Goal: Information Seeking & Learning: Learn about a topic

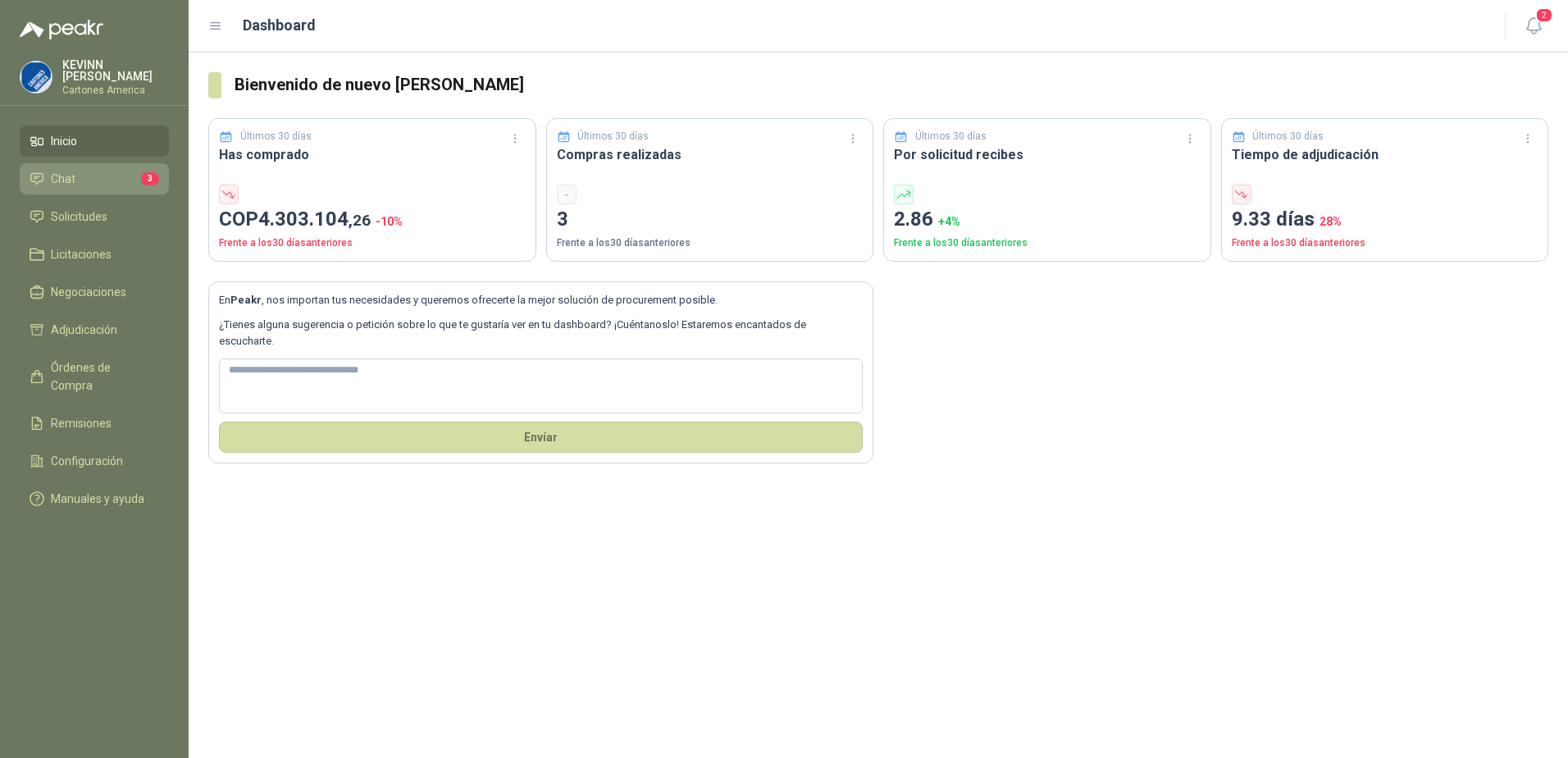
click at [112, 179] on li "Chat 3" at bounding box center [94, 178] width 130 height 18
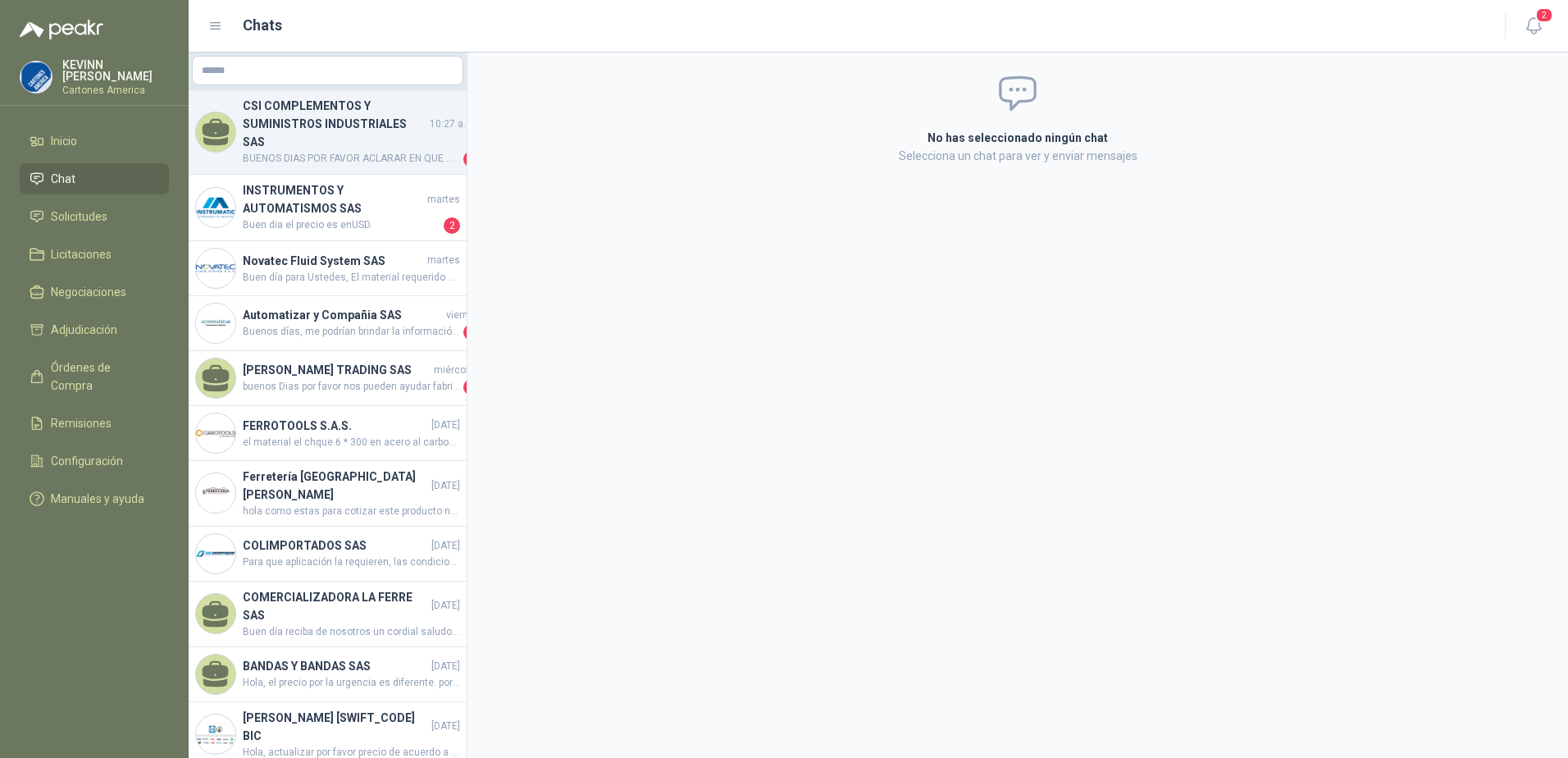
click at [332, 127] on h4 "CSI COMPLEMENTOS Y SUMINISTROS INDUSTRIALES SAS" at bounding box center [334, 124] width 184 height 54
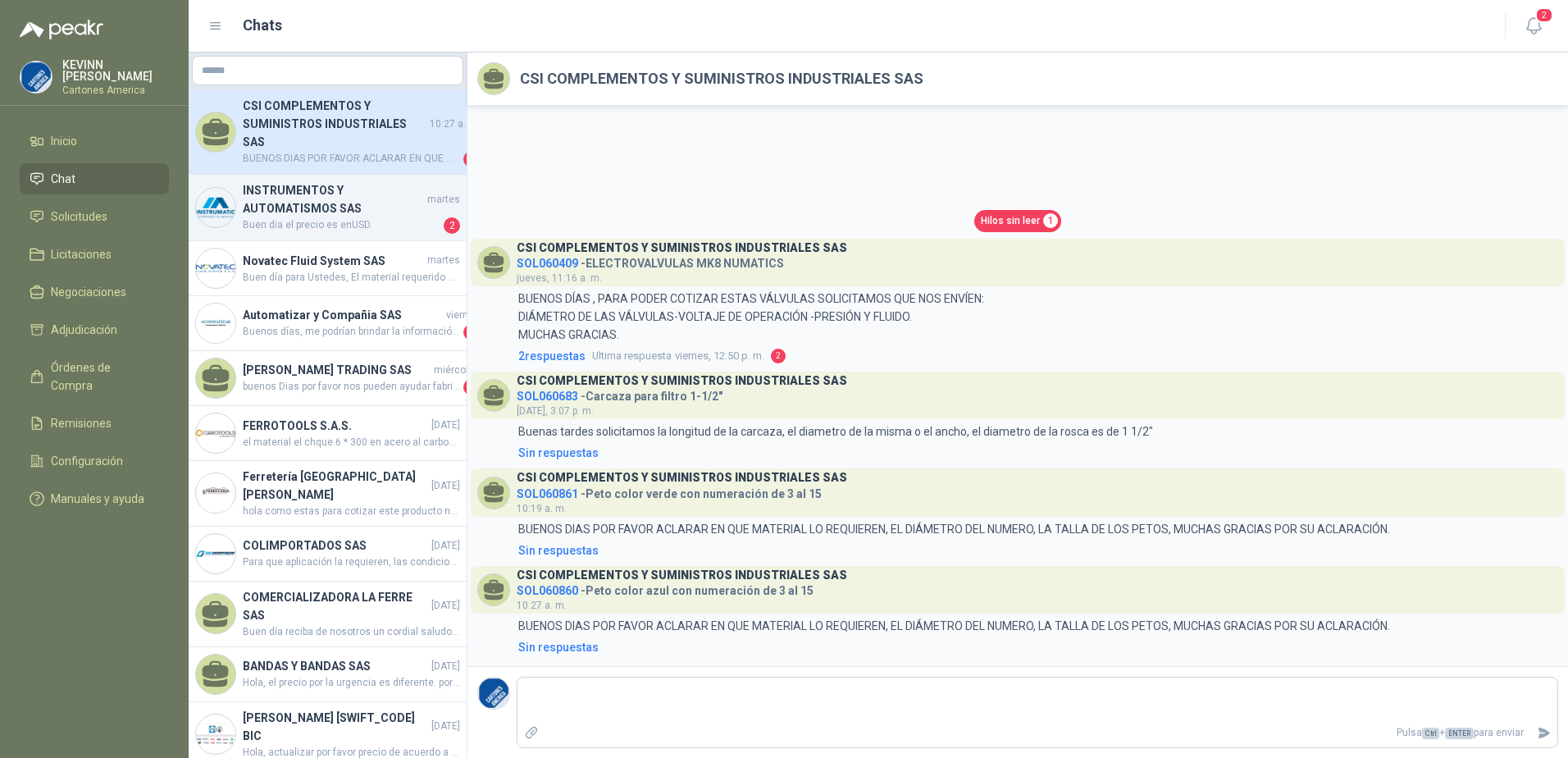
click at [332, 218] on span "Buen dia el precio es enUSD." at bounding box center [342, 226] width 198 height 17
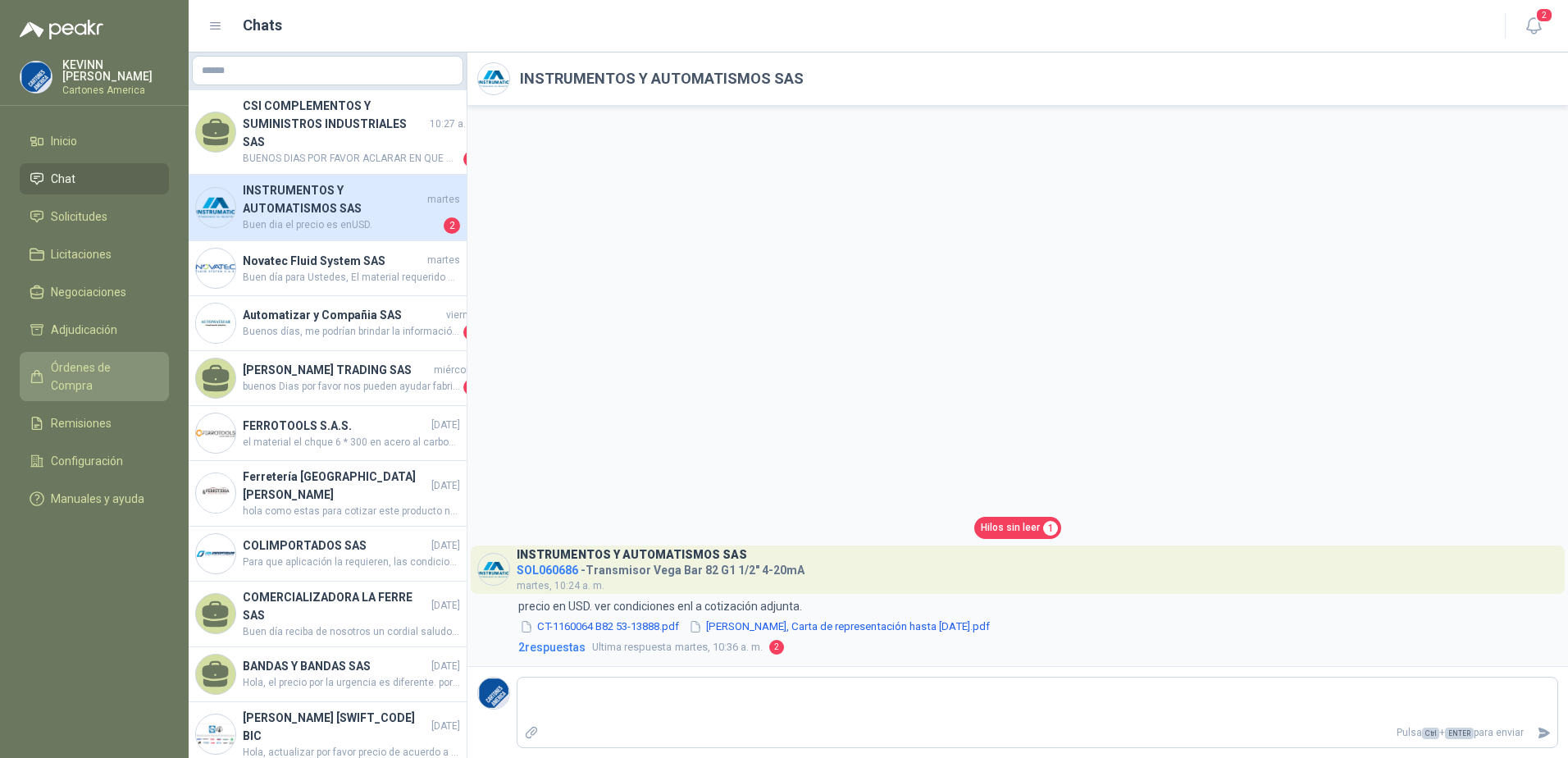
click at [105, 369] on span "Órdenes de Compra" at bounding box center [102, 376] width 103 height 36
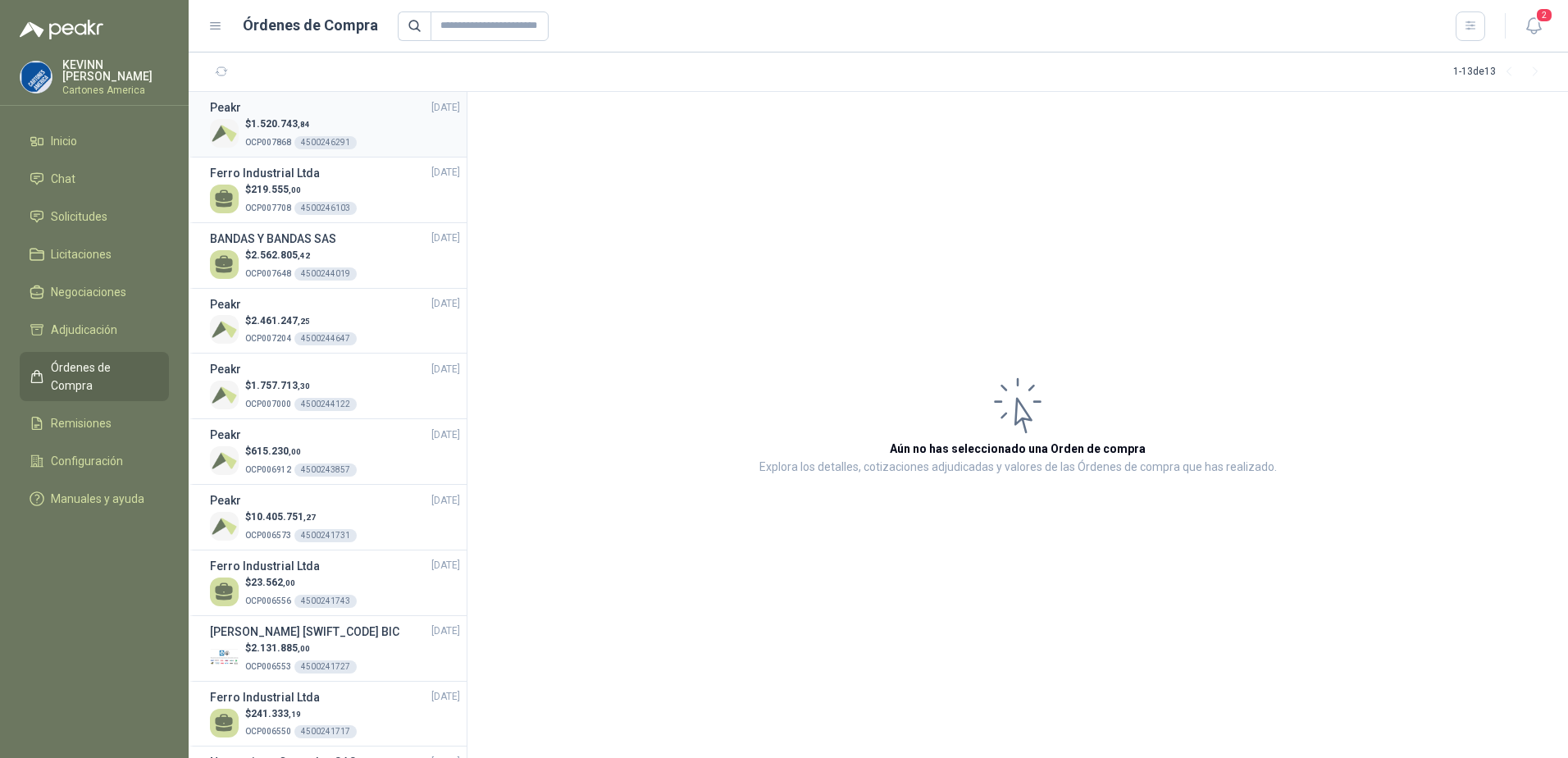
click at [373, 131] on div "$ 1.520.743 ,84 OCP007868 4500246291" at bounding box center [335, 133] width 250 height 34
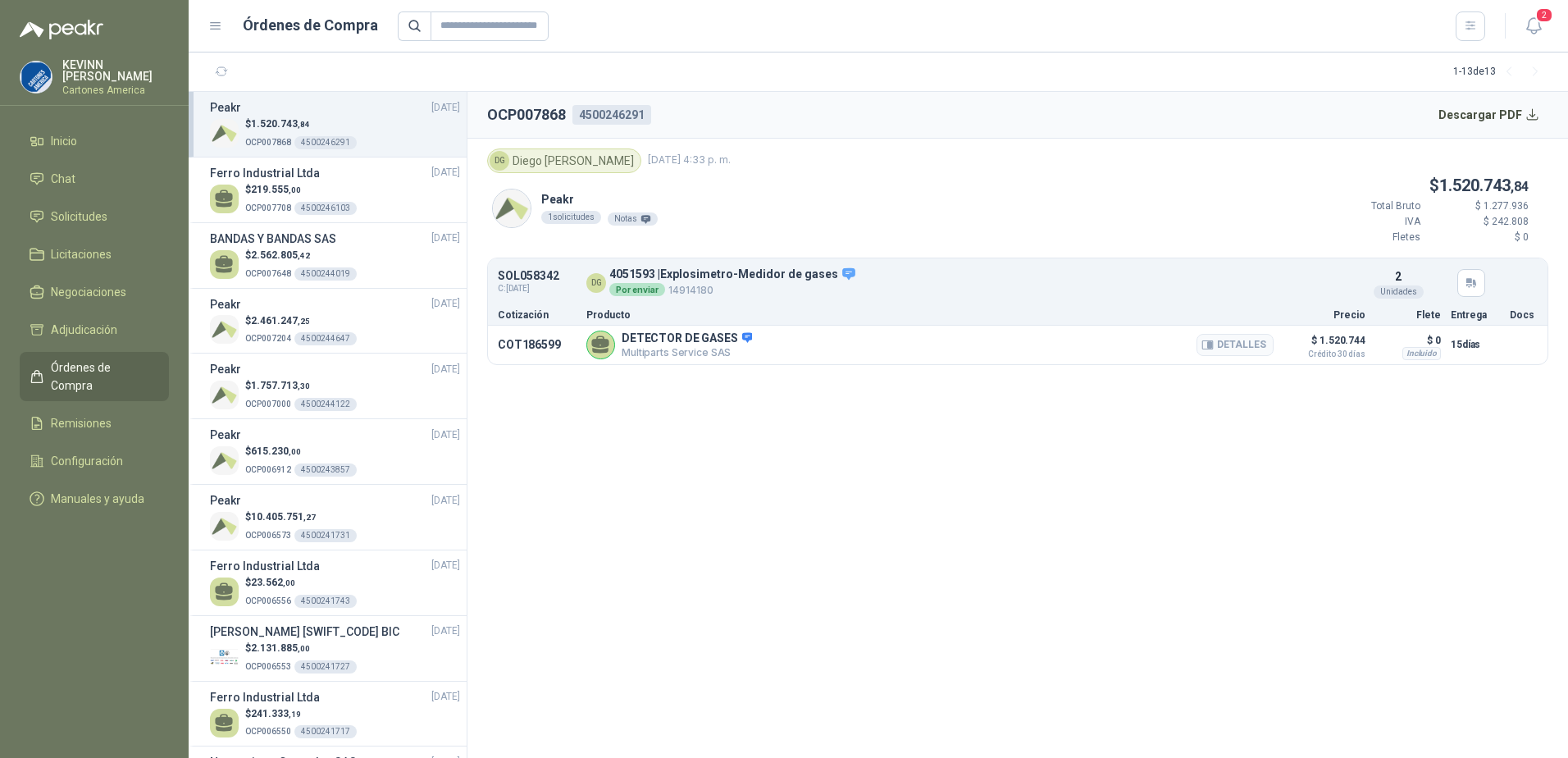
click at [711, 354] on p "Multiparts Service SAS" at bounding box center [687, 352] width 131 height 12
click at [625, 111] on div "4500246291" at bounding box center [611, 114] width 78 height 20
copy div "4500246291"
click at [623, 111] on div "4500246291" at bounding box center [611, 114] width 78 height 20
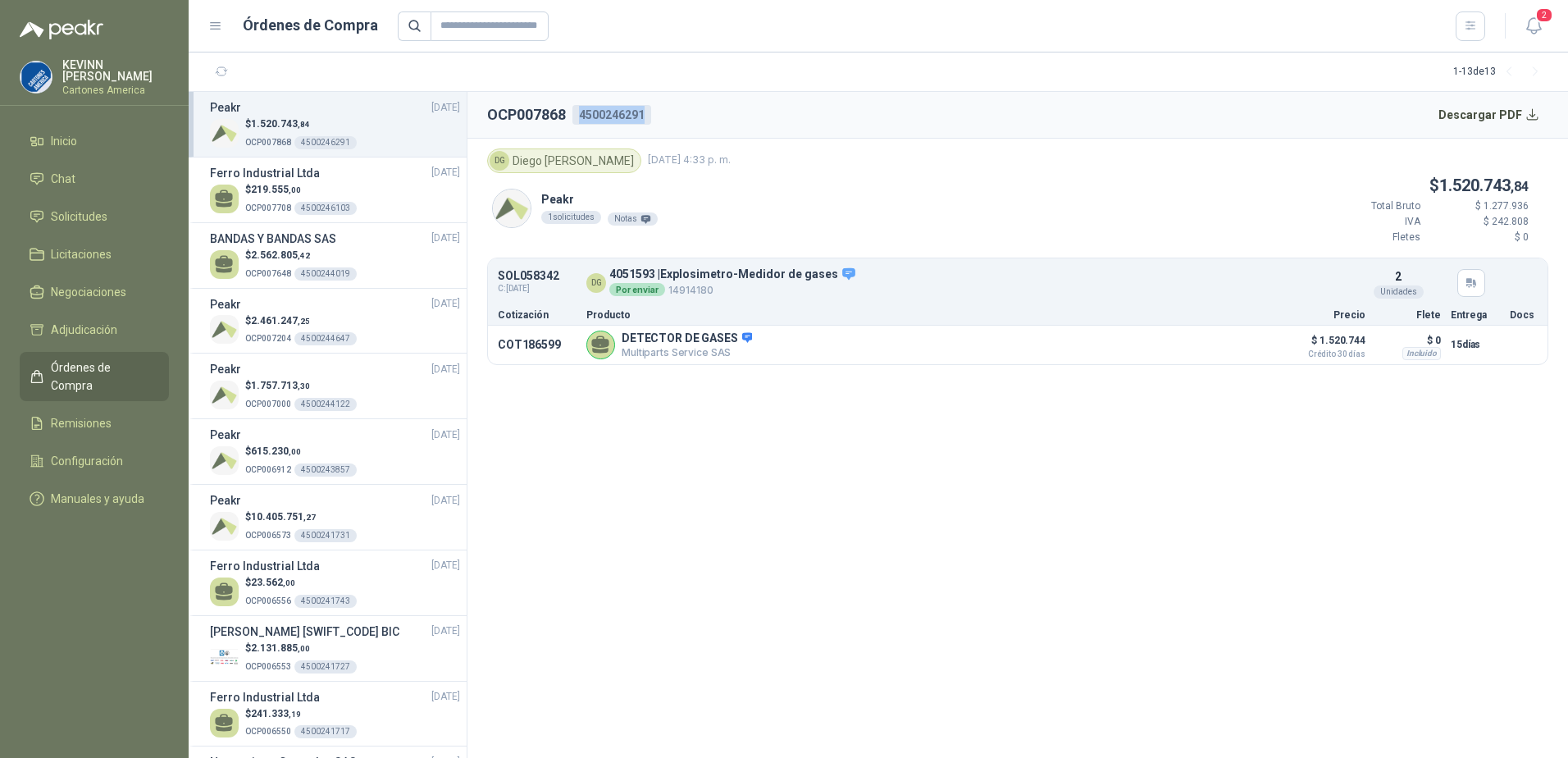
click at [623, 111] on div "4500246291" at bounding box center [611, 114] width 78 height 20
click at [716, 359] on article "COT186599 DETECTOR DE GASES Multiparts Service SAS Detalles $ 1.520.744 Crédito…" at bounding box center [1017, 344] width 1059 height 38
click at [914, 298] on div "DG 4051593 | Explosimetro-Medidor de gases Por enviar 14914180" at bounding box center [962, 282] width 753 height 31
click at [89, 209] on span "Solicitudes" at bounding box center [78, 216] width 57 height 18
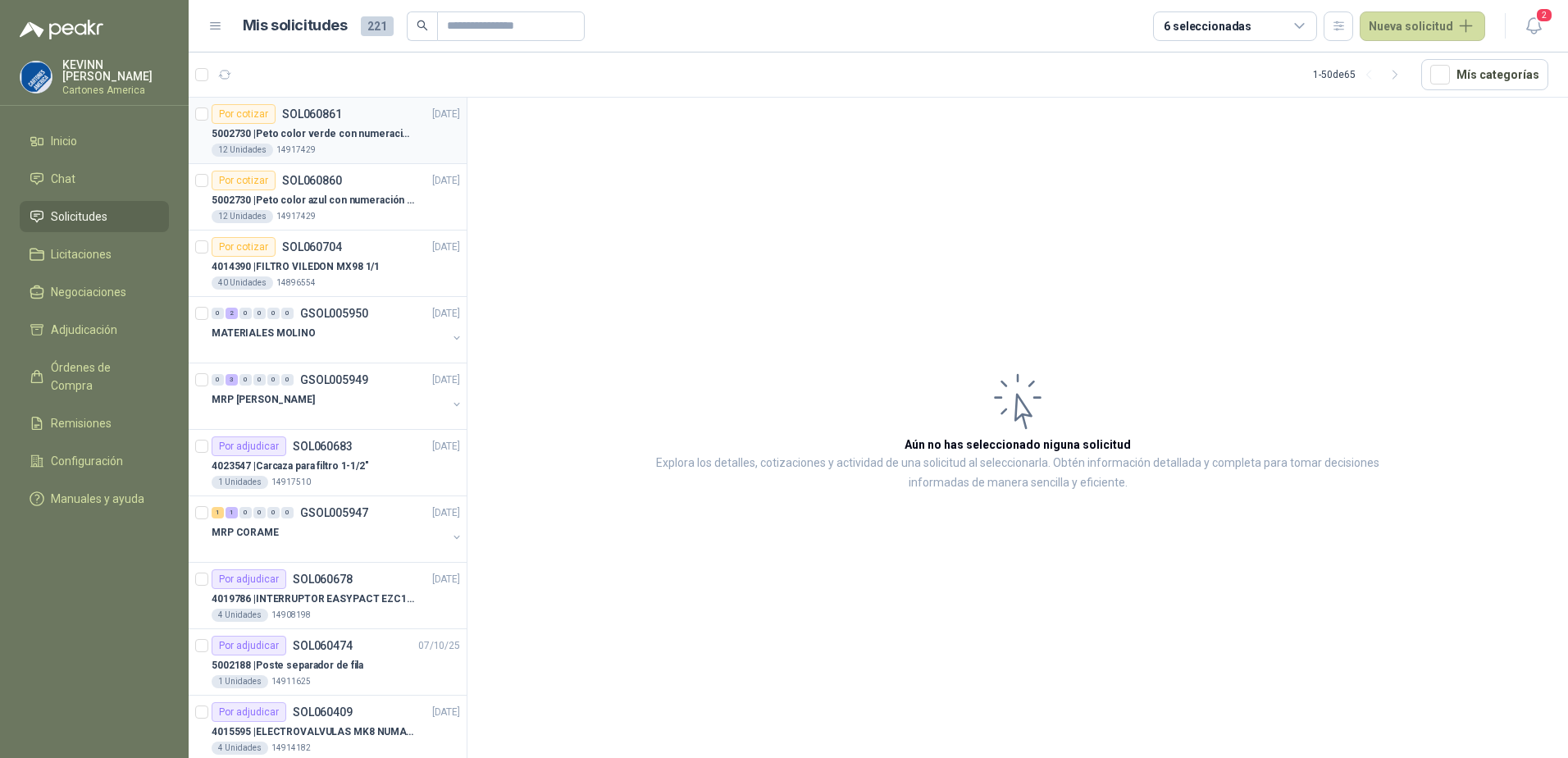
click at [367, 144] on div "12 Unidades 14917429" at bounding box center [336, 150] width 248 height 13
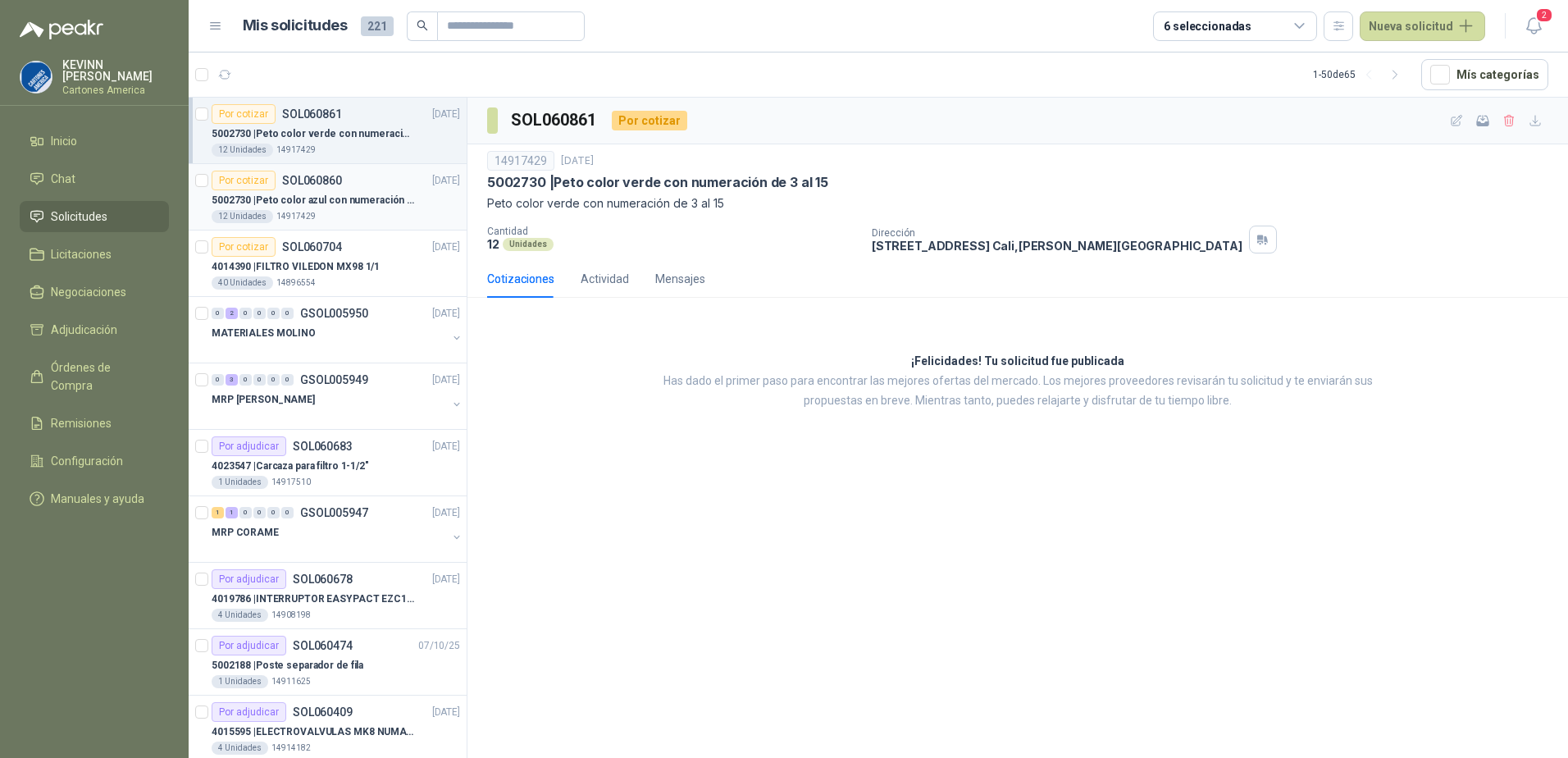
click at [336, 198] on p "5002730 | Peto color azul con numeración de 3 al 15" at bounding box center [314, 200] width 204 height 16
click at [349, 120] on div "Por cotizar SOL060861 [DATE]" at bounding box center [336, 114] width 248 height 20
click at [326, 262] on p "4014390 | FILTRO VILEDON MX98 1/1" at bounding box center [296, 267] width 168 height 16
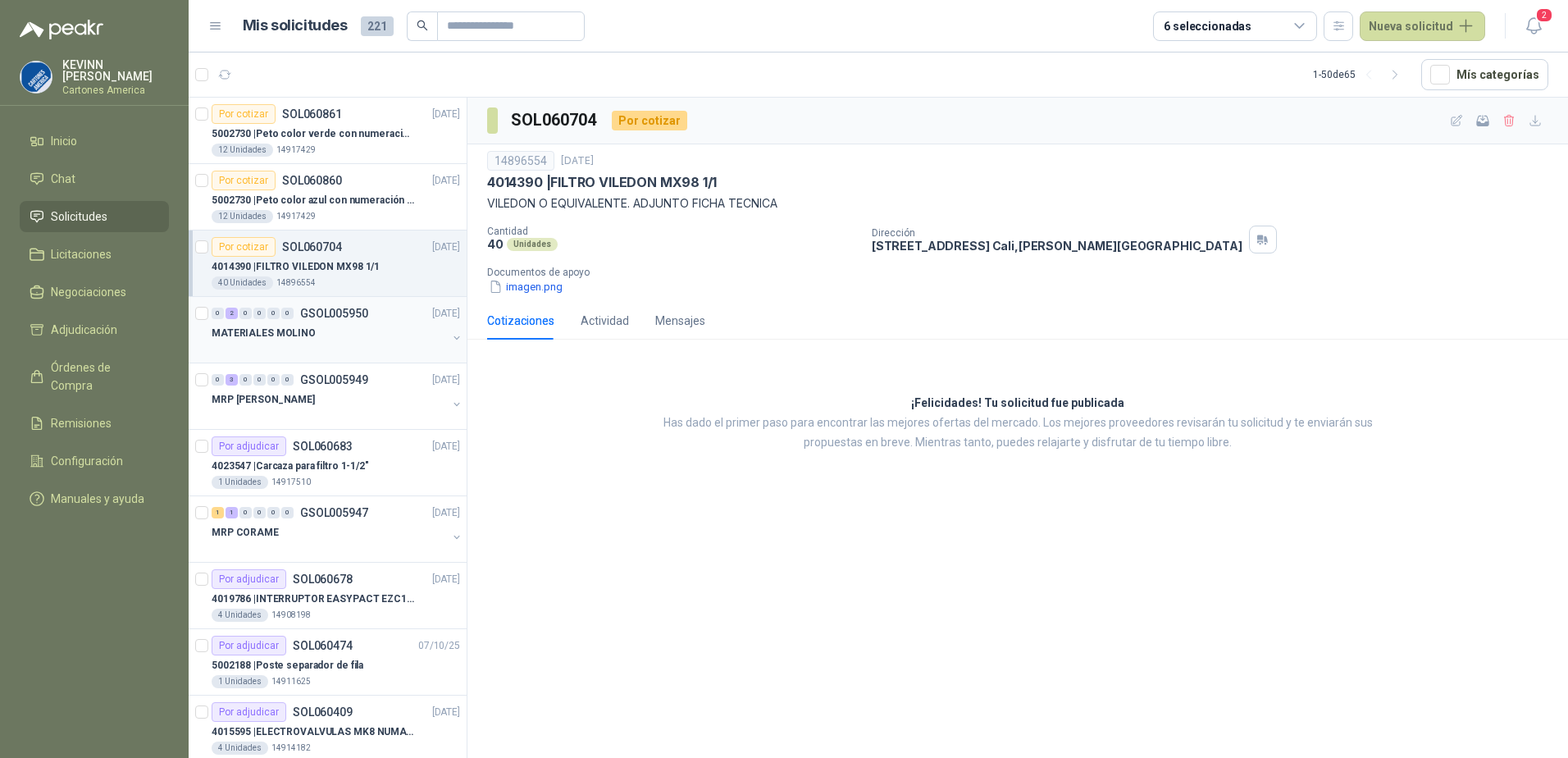
click at [285, 318] on div "0" at bounding box center [287, 314] width 12 height 11
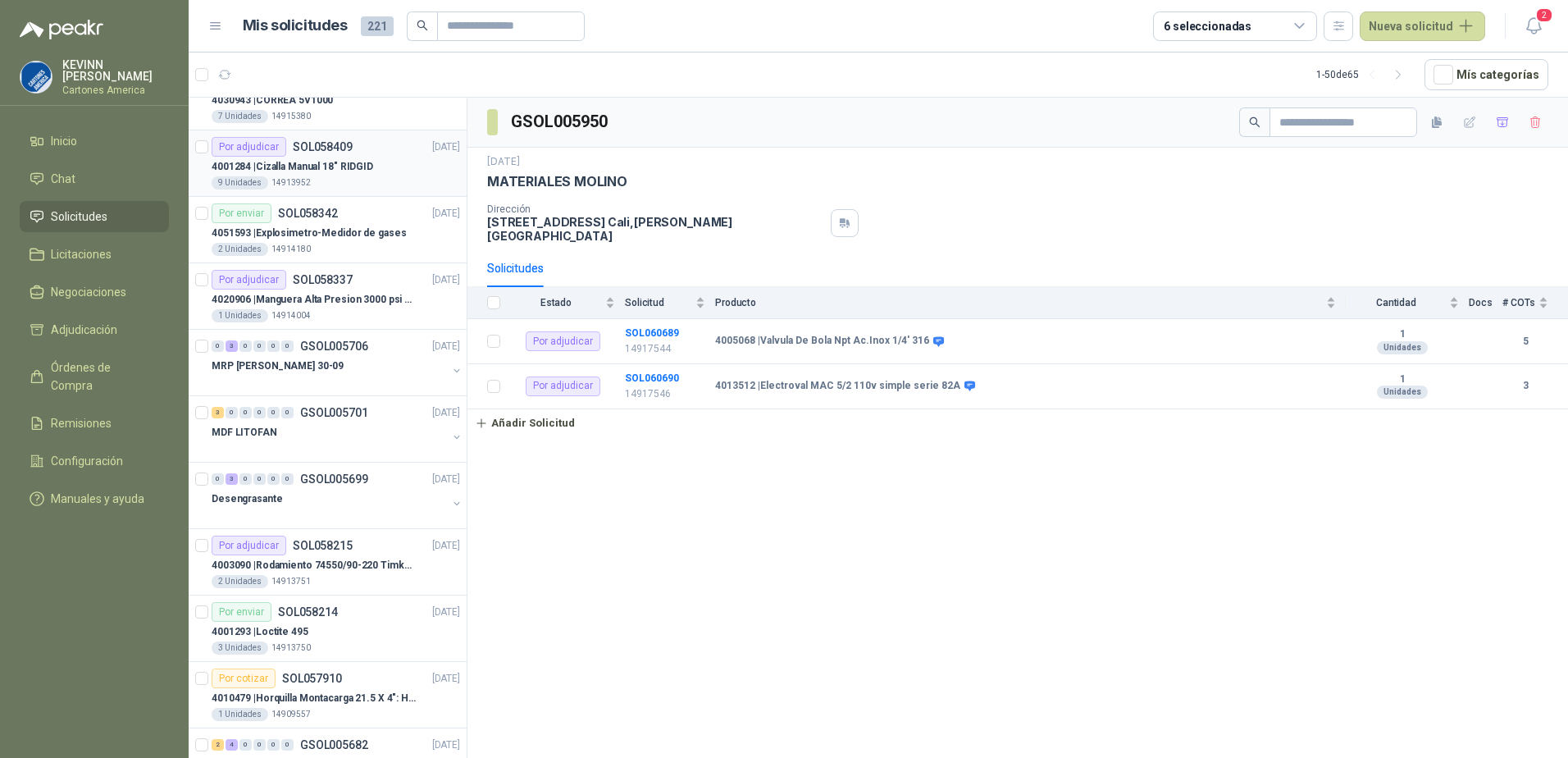
scroll to position [903, 0]
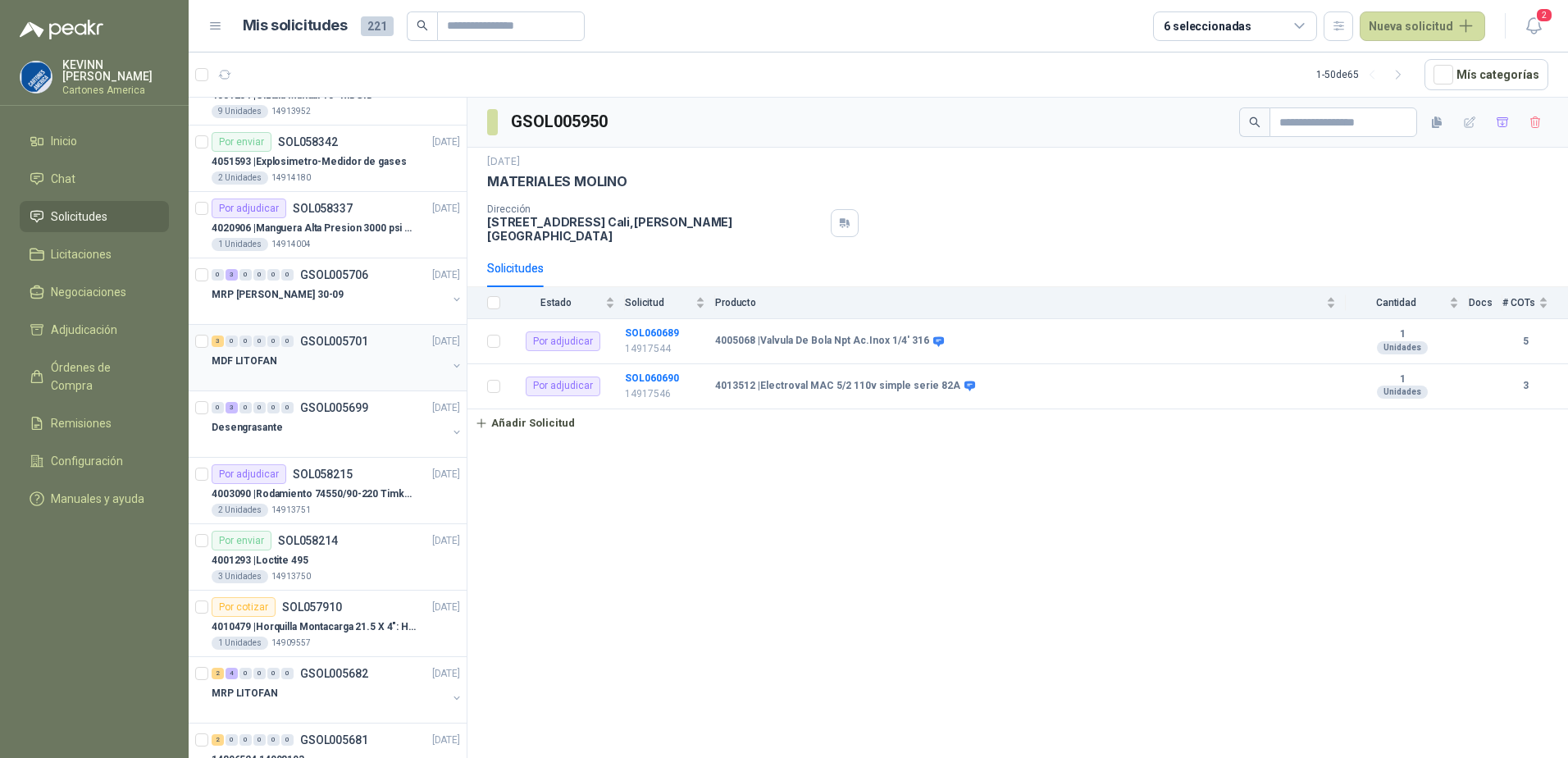
click at [293, 359] on div "MDF LITOFAN" at bounding box center [329, 360] width 235 height 20
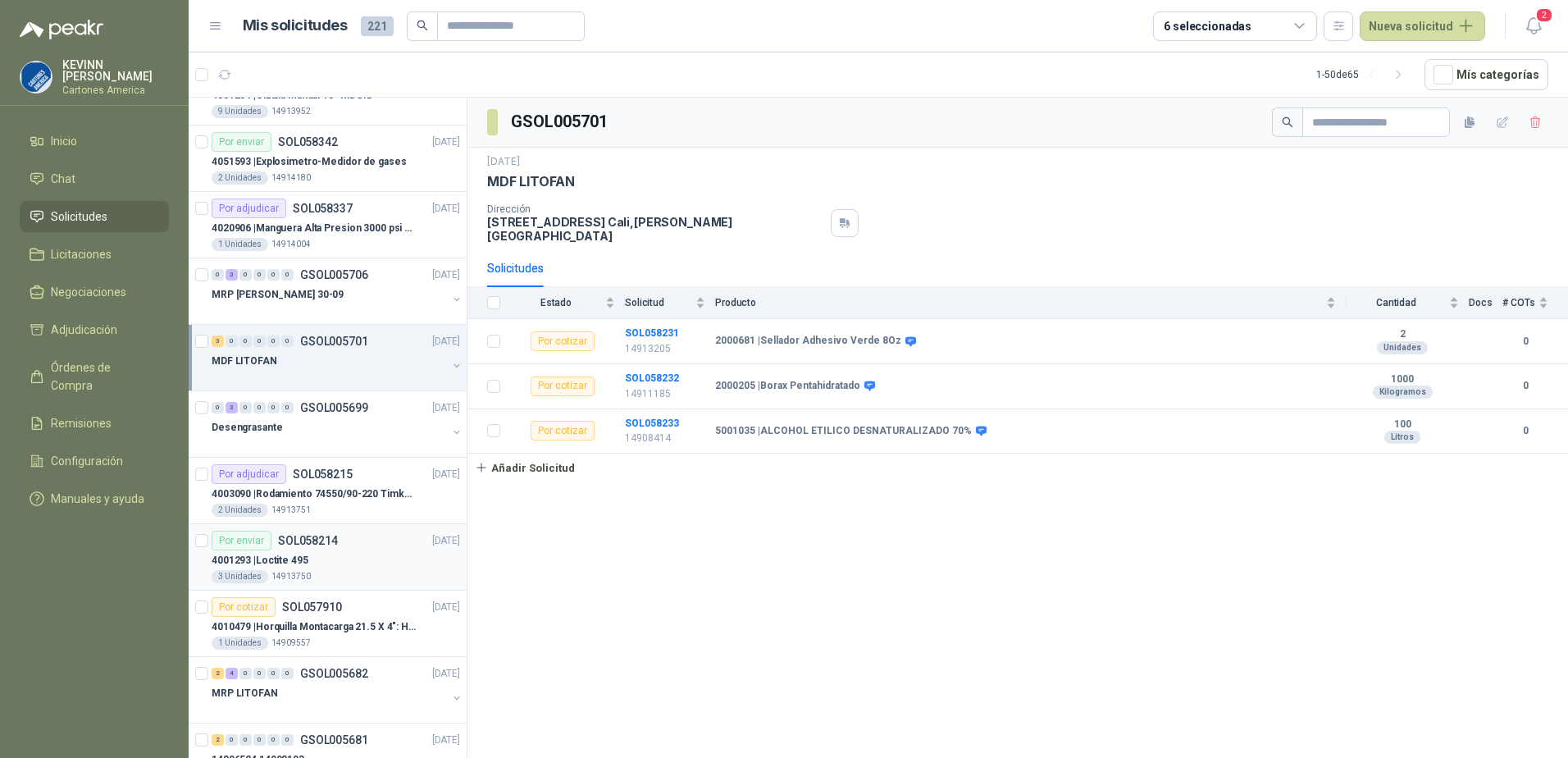
scroll to position [984, 0]
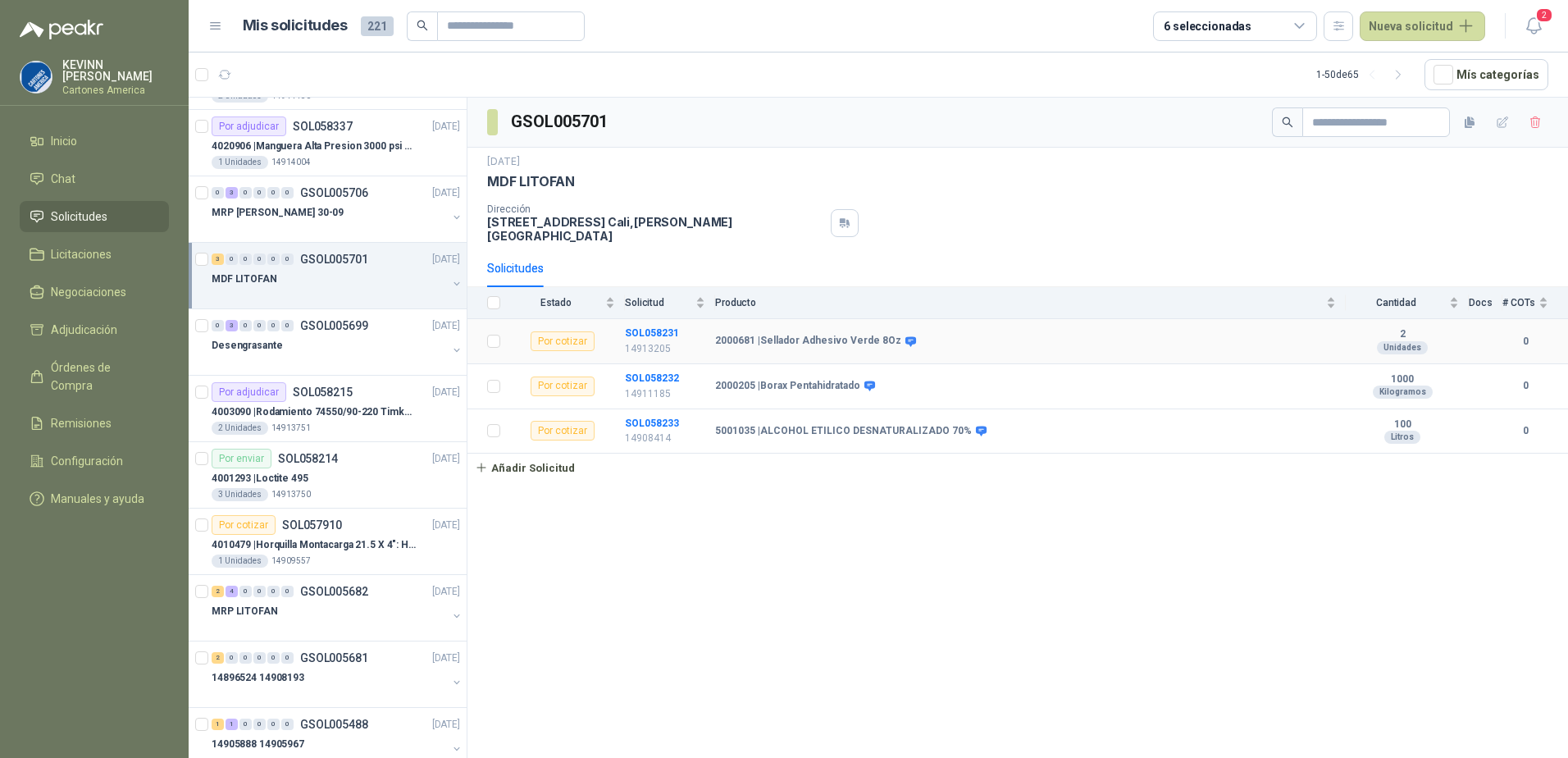
click at [781, 335] on b "2000681 | Sellador Adhesivo Verde 8Oz" at bounding box center [807, 342] width 186 height 13
click at [450, 280] on div at bounding box center [456, 286] width 13 height 17
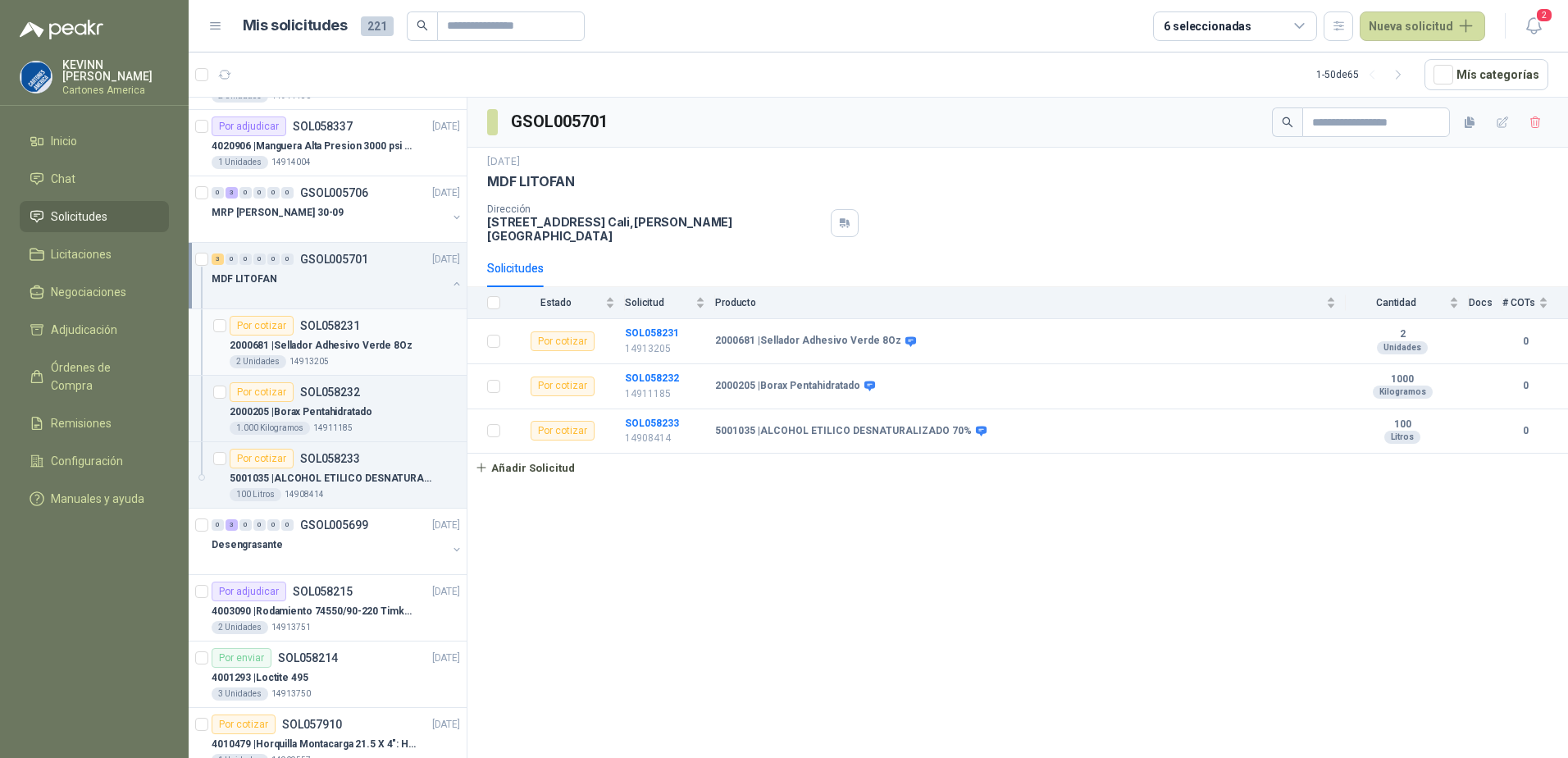
click at [334, 366] on div "2 Unidades 14913205" at bounding box center [344, 361] width 231 height 13
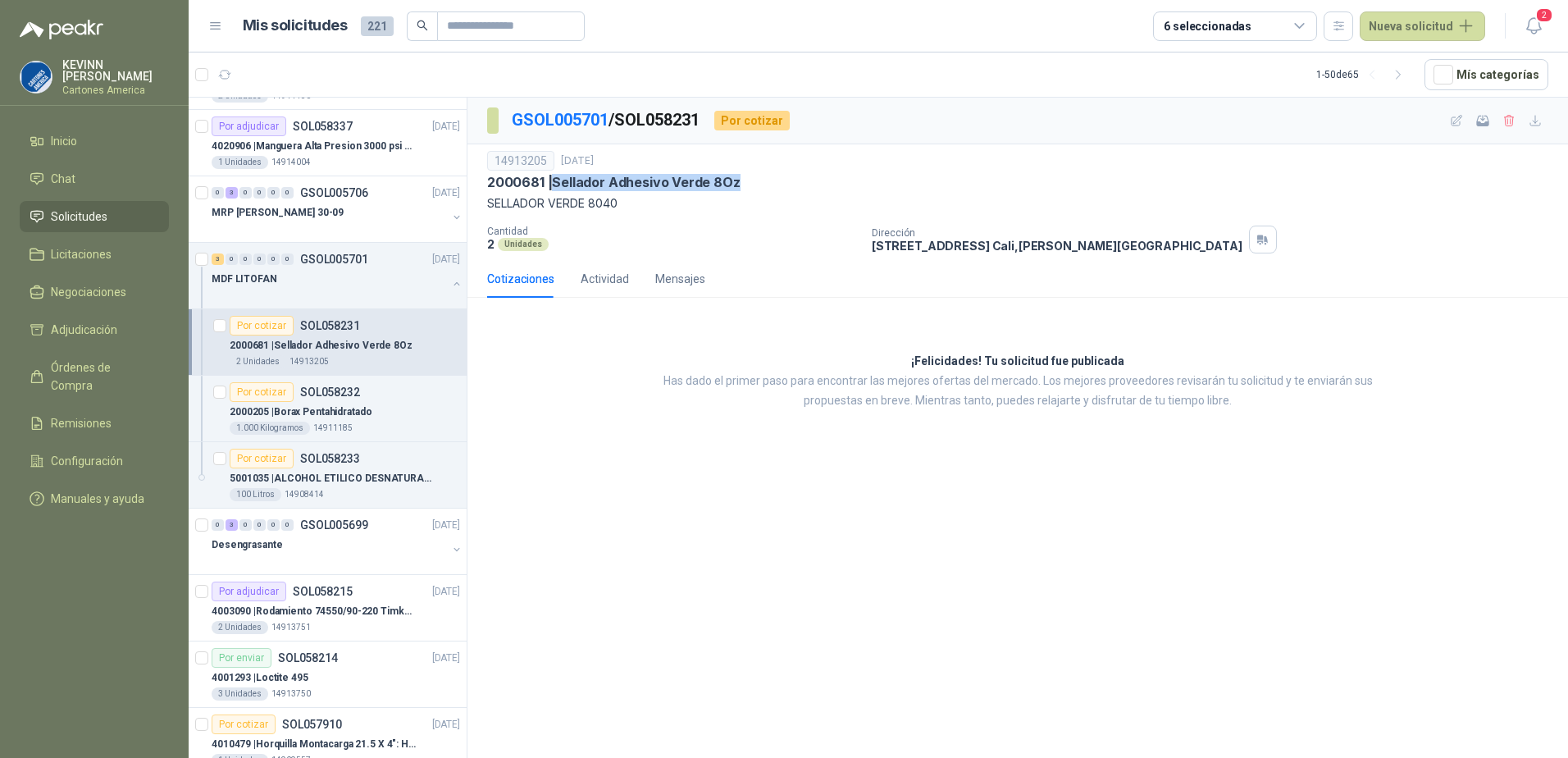
drag, startPoint x: 558, startPoint y: 182, endPoint x: 759, endPoint y: 184, distance: 201.0
click at [759, 184] on div "2000681 | Sellador Adhesivo Verde 8Oz" at bounding box center [1017, 182] width 1061 height 17
click at [521, 186] on p "2000681 | Sellador Adhesivo Verde 8Oz" at bounding box center [614, 182] width 254 height 17
copy p "2000681"
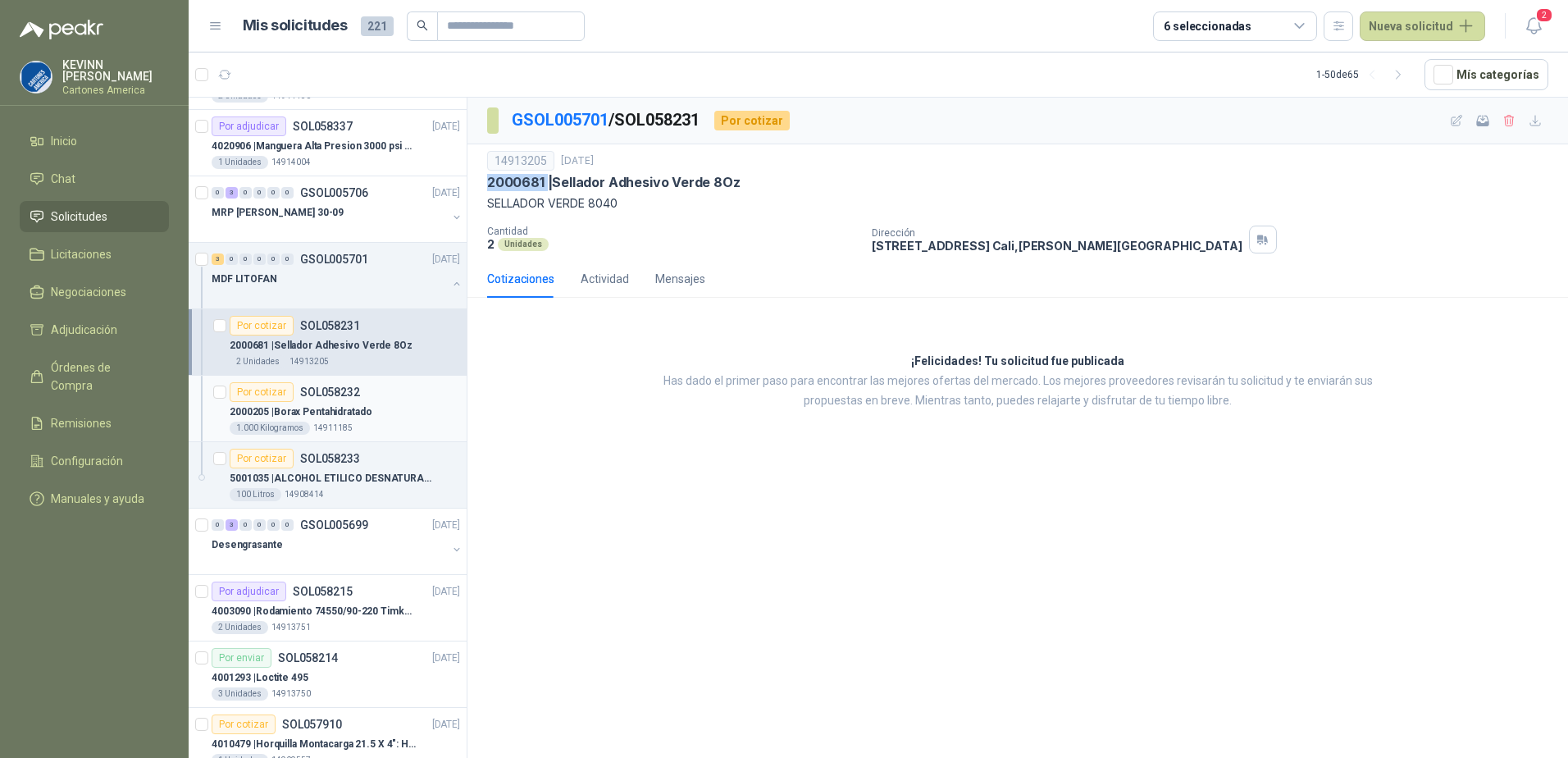
click at [348, 422] on div "1.000 Kilogramos 14911185" at bounding box center [344, 428] width 231 height 13
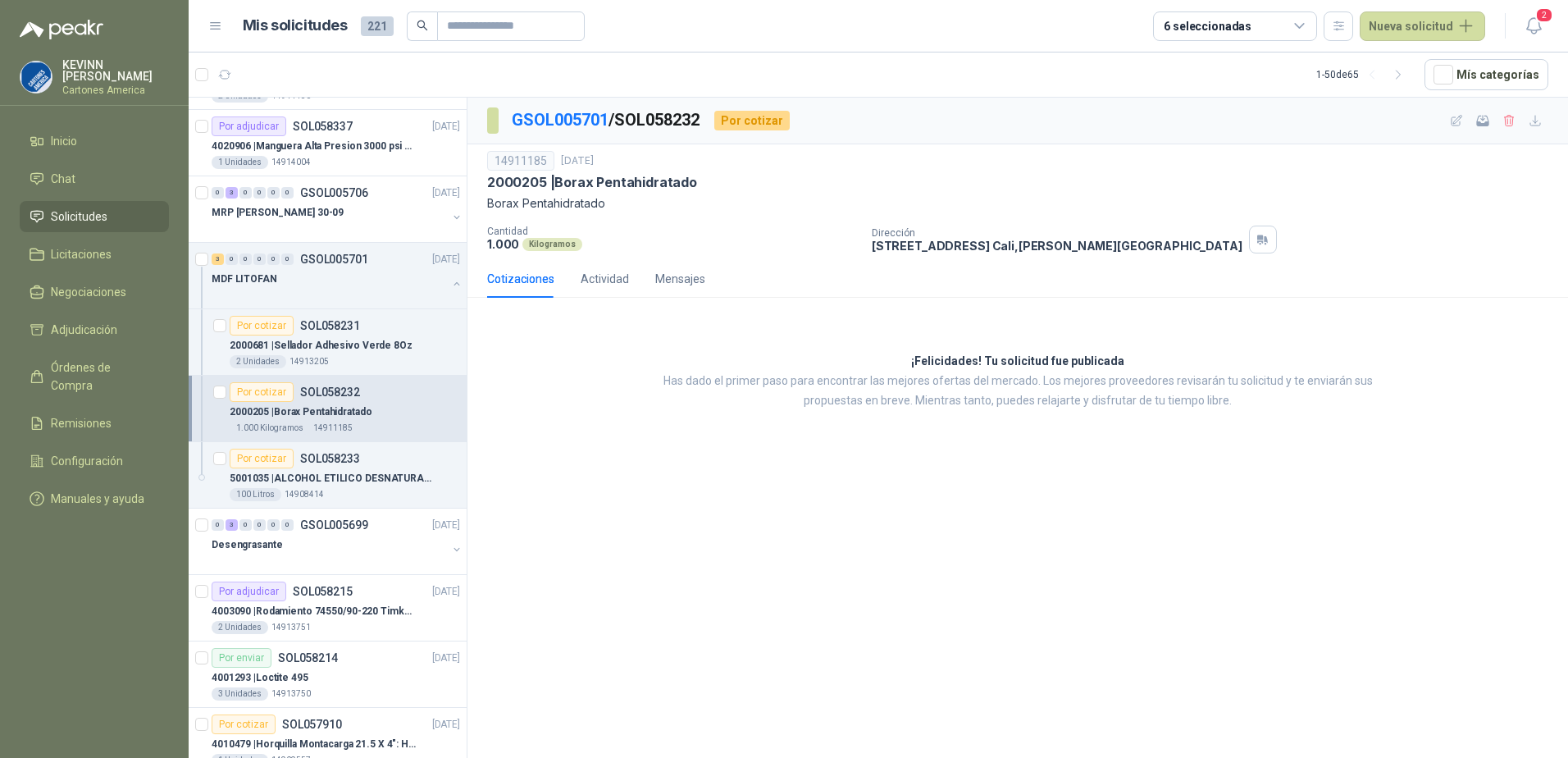
click at [515, 178] on p "2000205 | Borax Pentahidratado" at bounding box center [592, 182] width 210 height 17
copy p "2000205"
click at [559, 184] on p "2000205 | Borax Pentahidratado" at bounding box center [592, 182] width 210 height 17
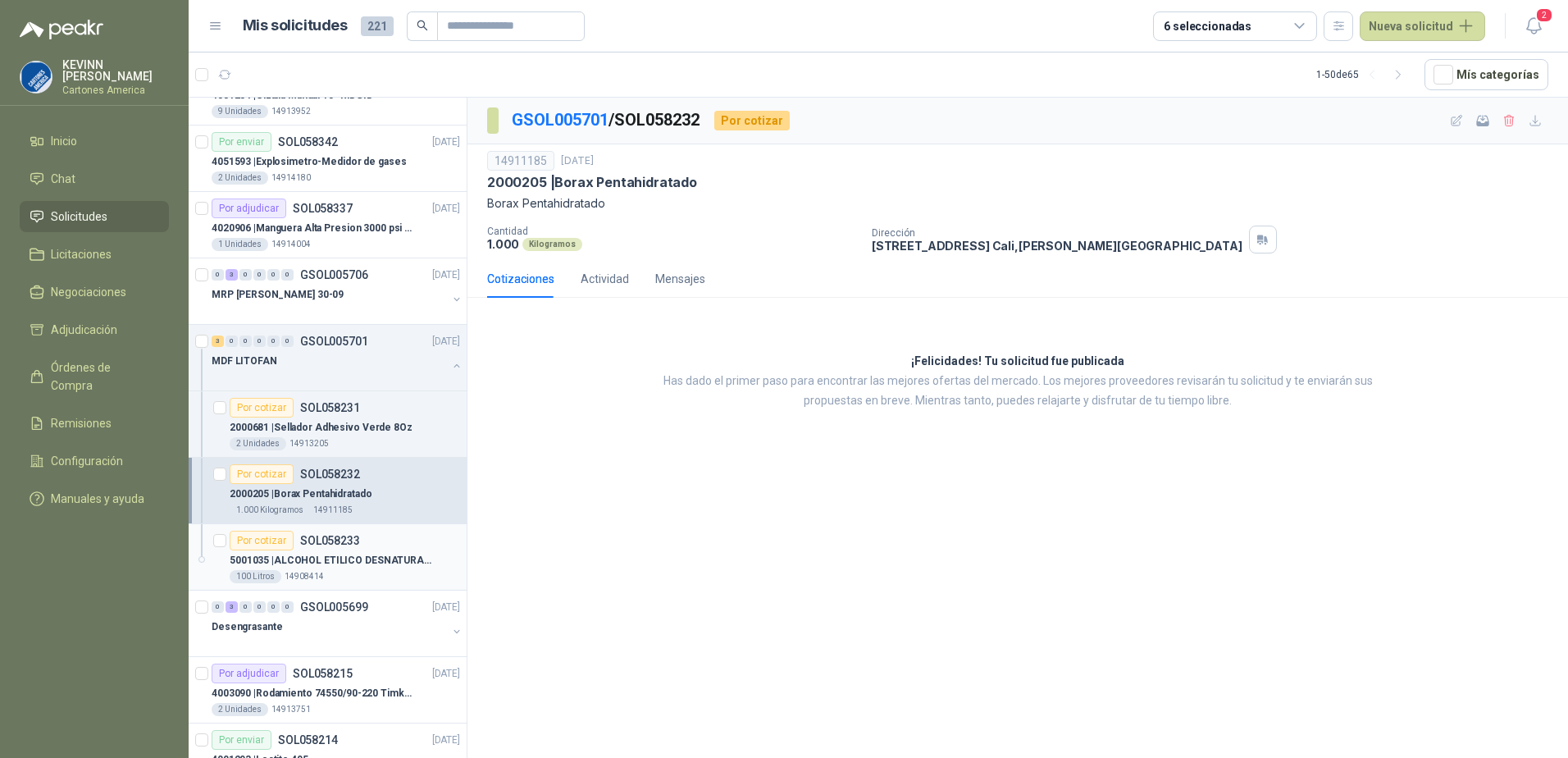
scroll to position [984, 0]
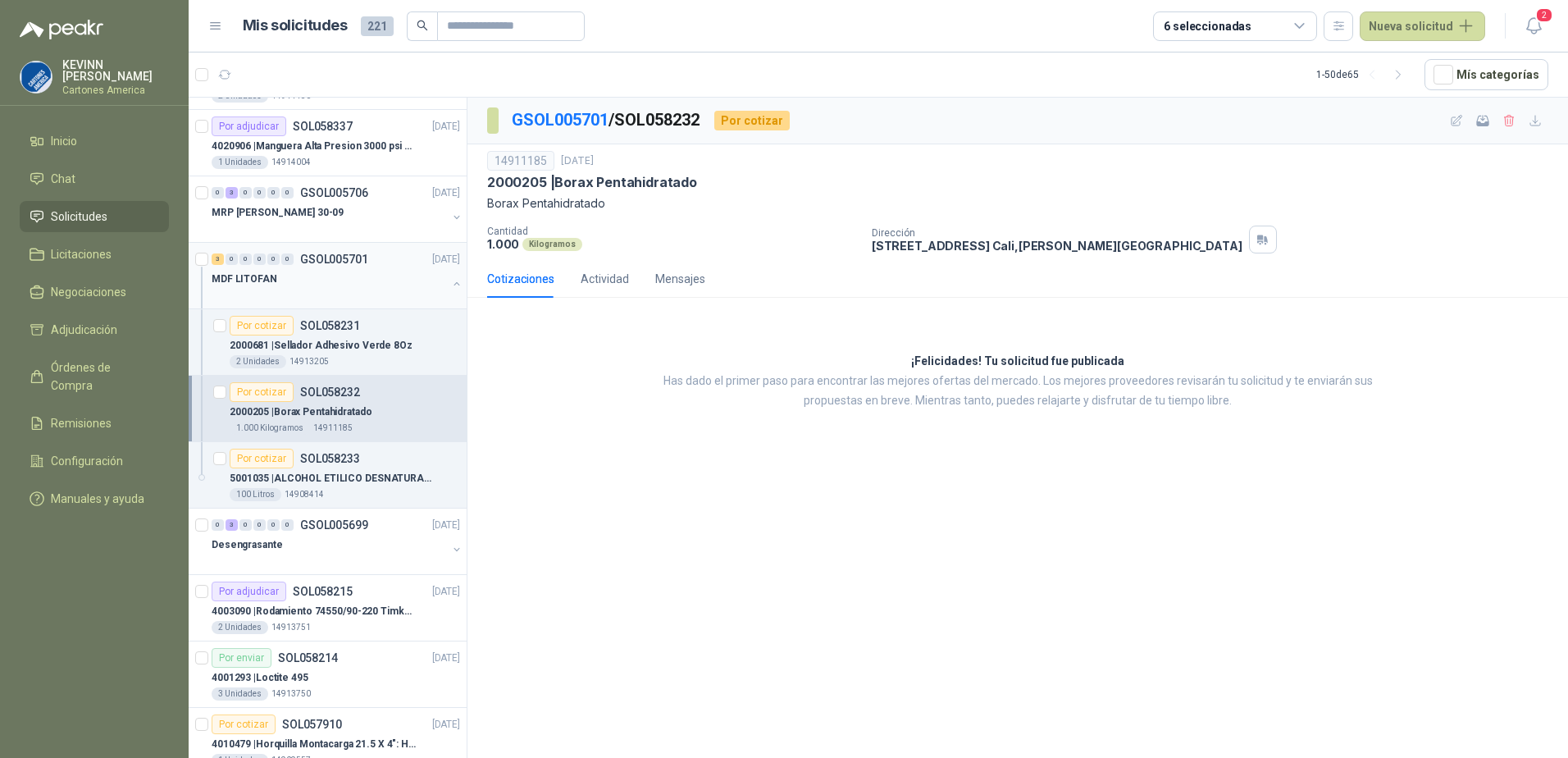
click at [450, 282] on button "button" at bounding box center [456, 284] width 13 height 13
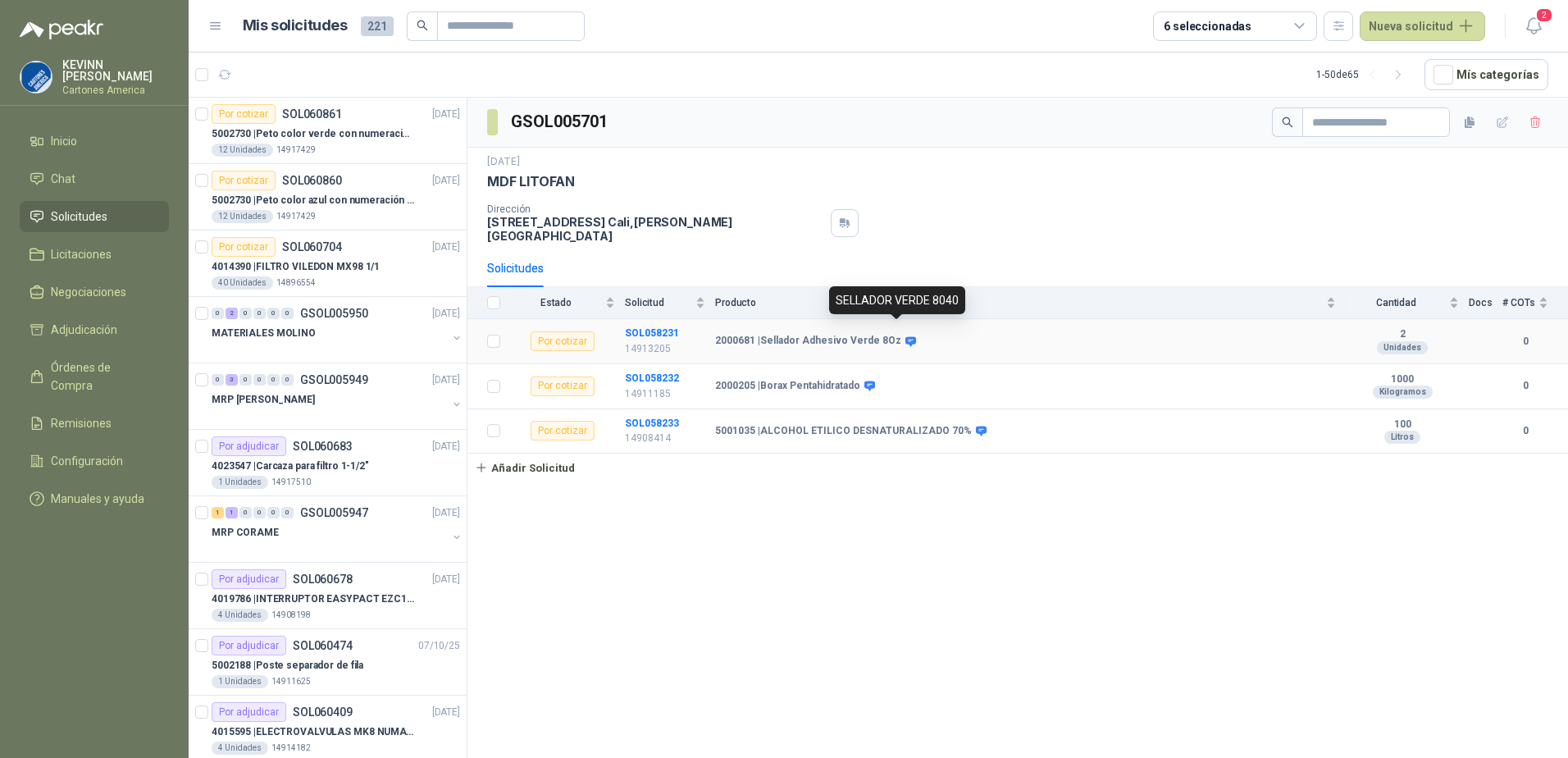
click at [905, 336] on icon at bounding box center [910, 341] width 10 height 10
click at [313, 267] on p "4014390 | FILTRO VILEDON MX98 1/1" at bounding box center [296, 267] width 168 height 16
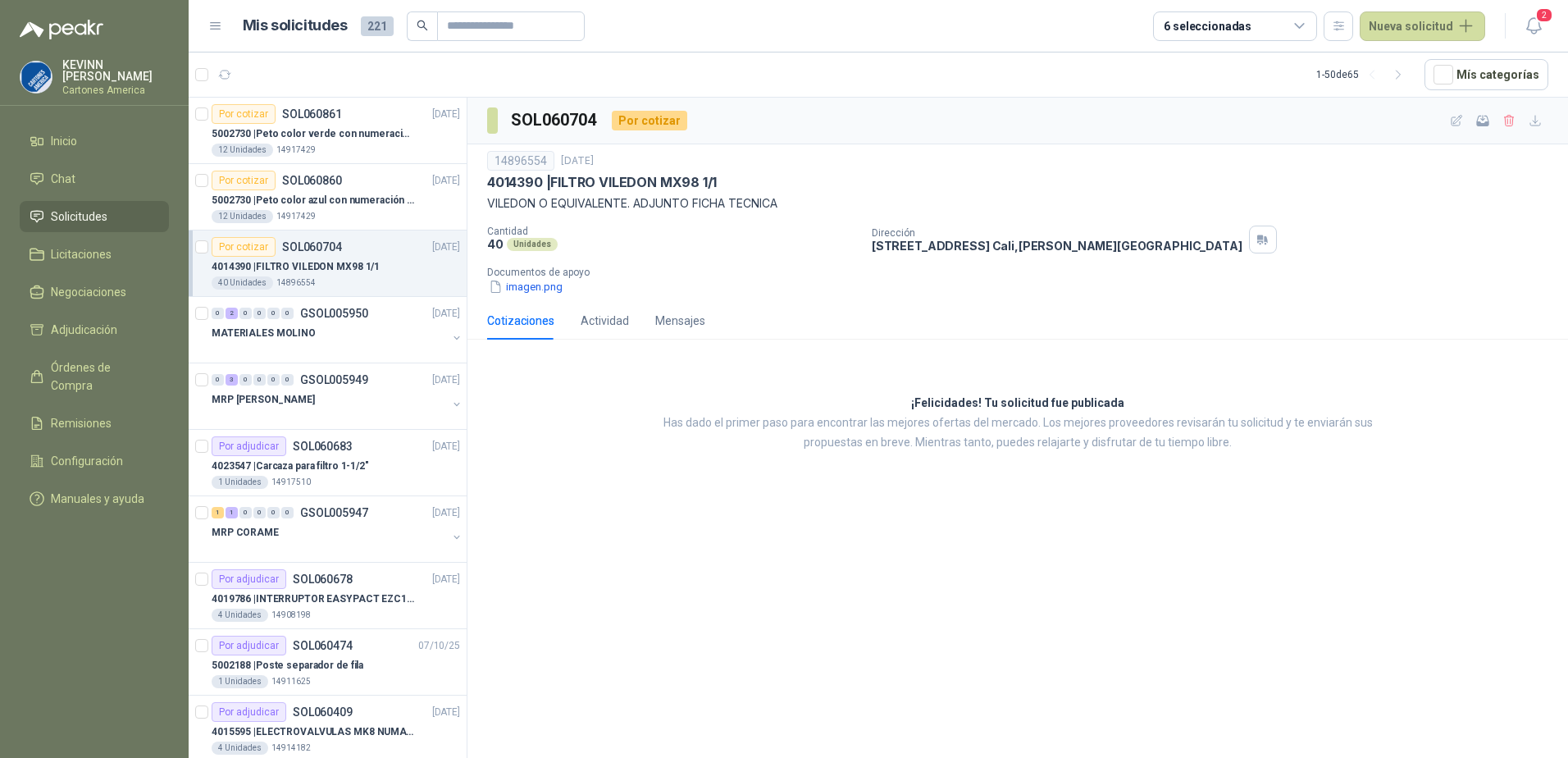
click at [712, 192] on div "14896554 [DATE] 4014390 | FILTRO VILEDON MX98 1/1 VILEDON O EQUIVALENTE. ADJUNT…" at bounding box center [1017, 182] width 1061 height 62
click at [326, 254] on div "Por cotizar SOL060704" at bounding box center [277, 246] width 131 height 20
click at [348, 260] on p "4014390 | FILTRO VILEDON MX98 1/1" at bounding box center [296, 267] width 168 height 16
click at [411, 267] on div "4014390 | FILTRO VILEDON MX98 1/1" at bounding box center [336, 266] width 248 height 20
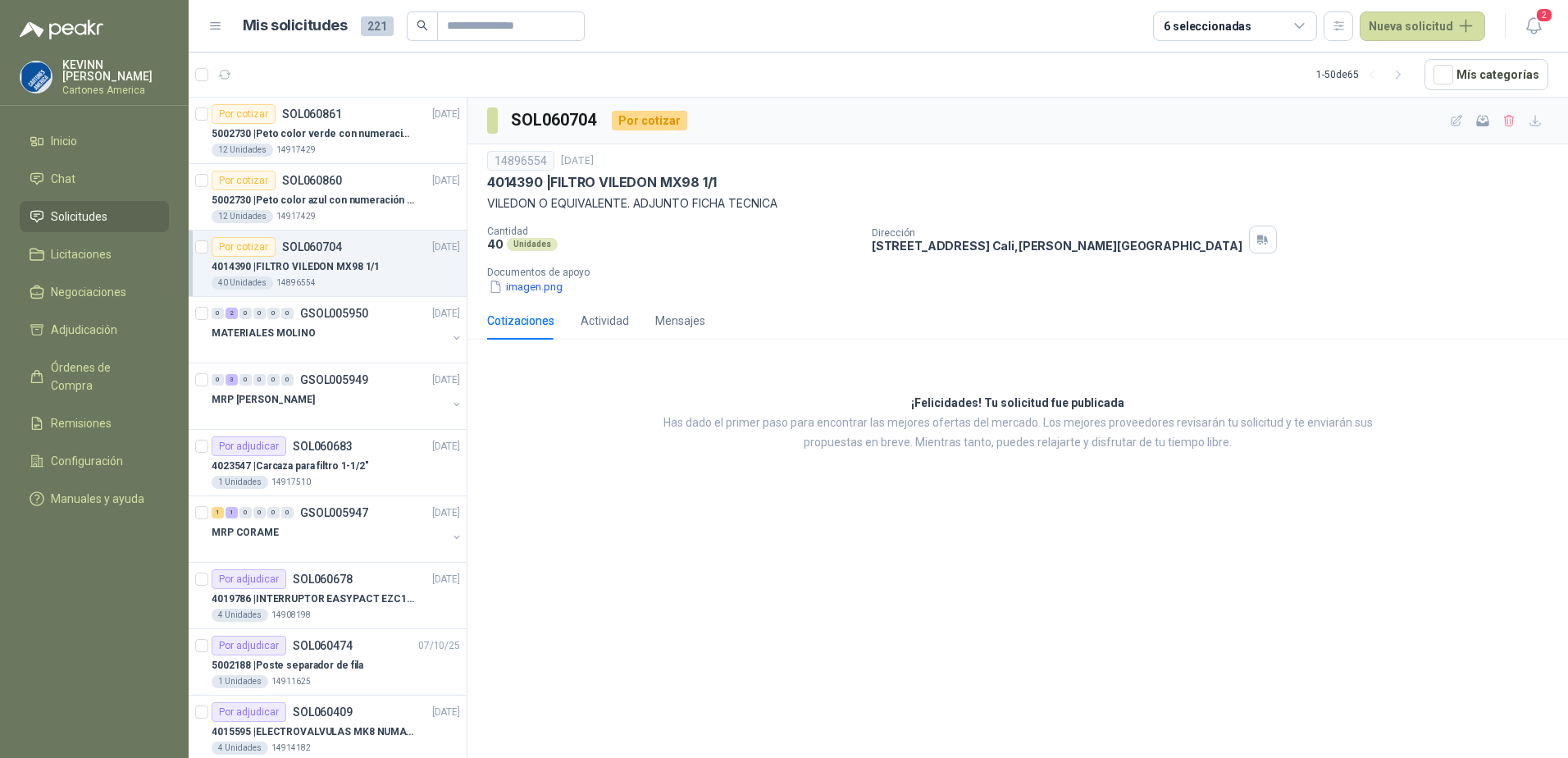
click at [300, 267] on p "4014390 | FILTRO VILEDON MX98 1/1" at bounding box center [296, 267] width 168 height 16
click at [359, 212] on div "12 Unidades 14917429" at bounding box center [336, 217] width 248 height 13
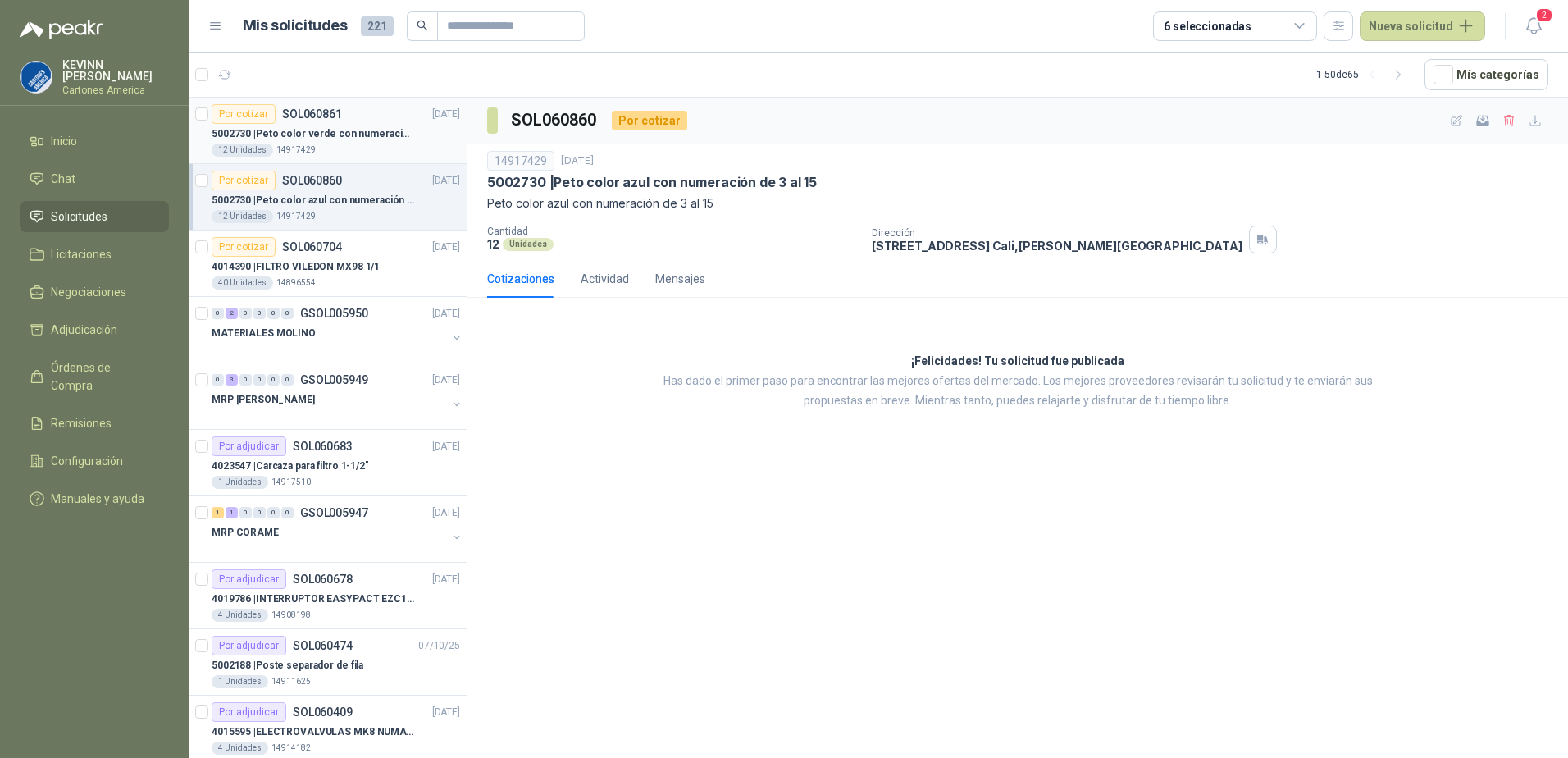
click at [332, 119] on p "SOL060861" at bounding box center [312, 114] width 60 height 11
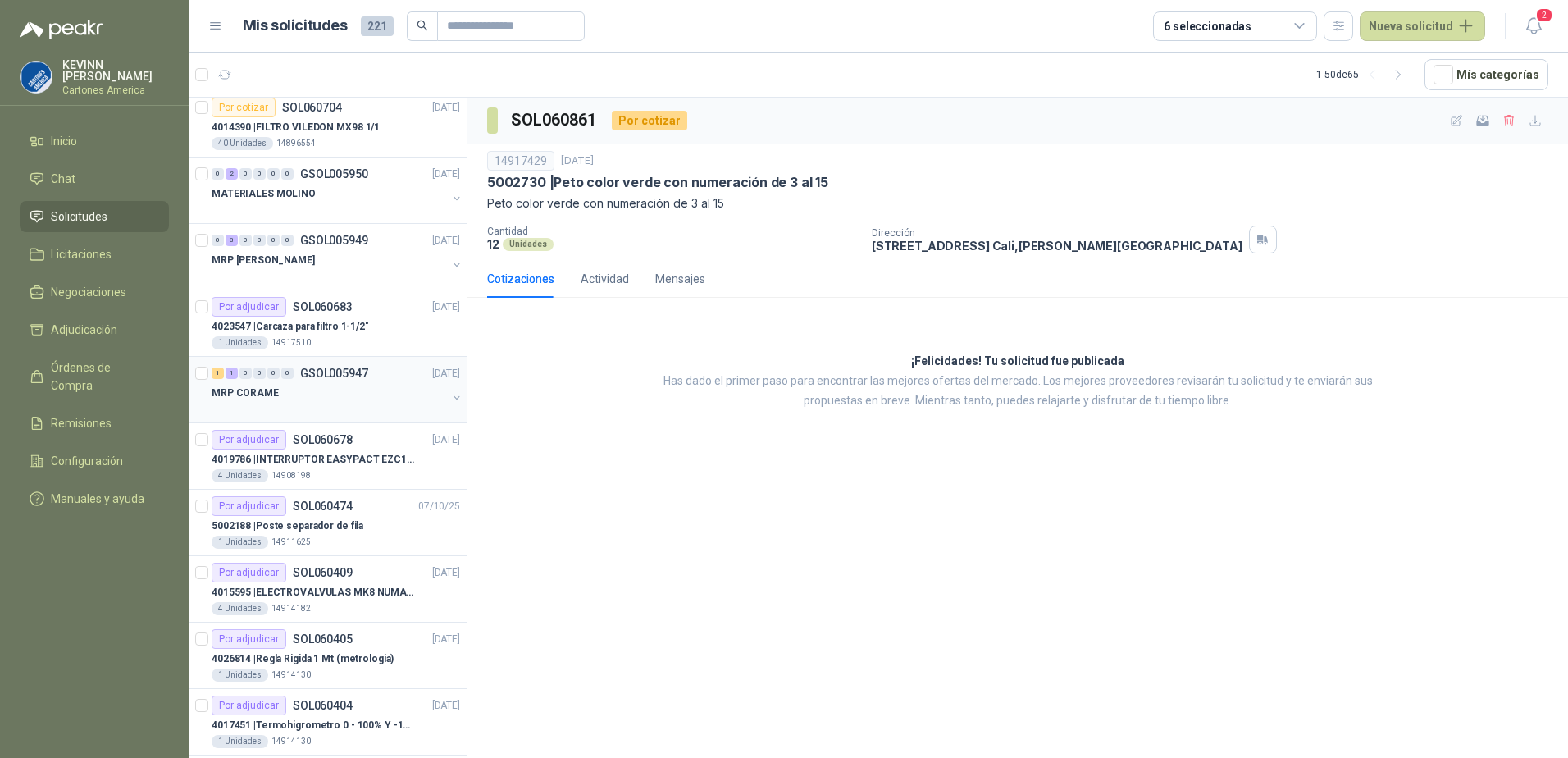
scroll to position [164, 0]
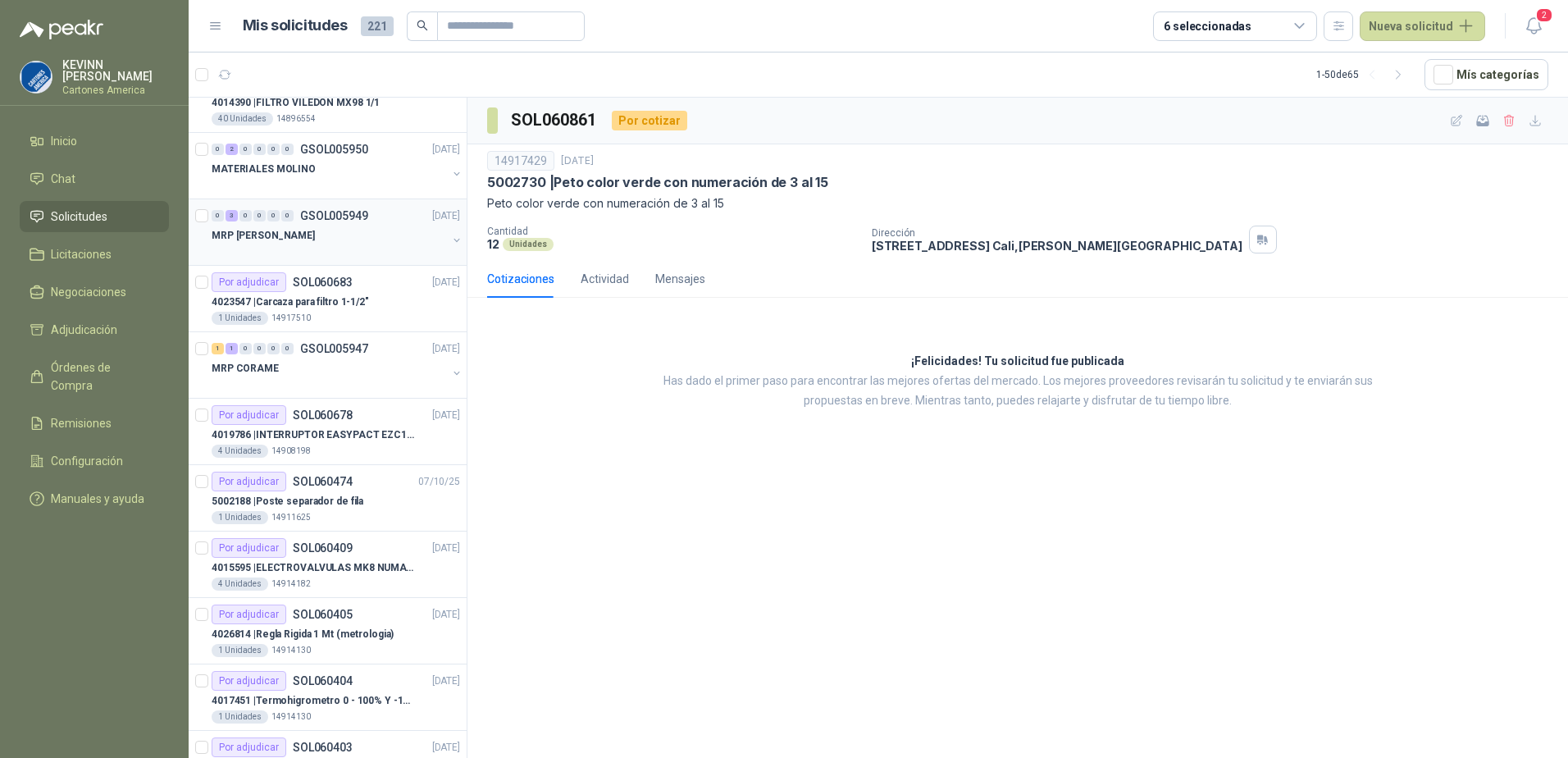
click at [401, 240] on div "MRP [PERSON_NAME]" at bounding box center [329, 235] width 235 height 20
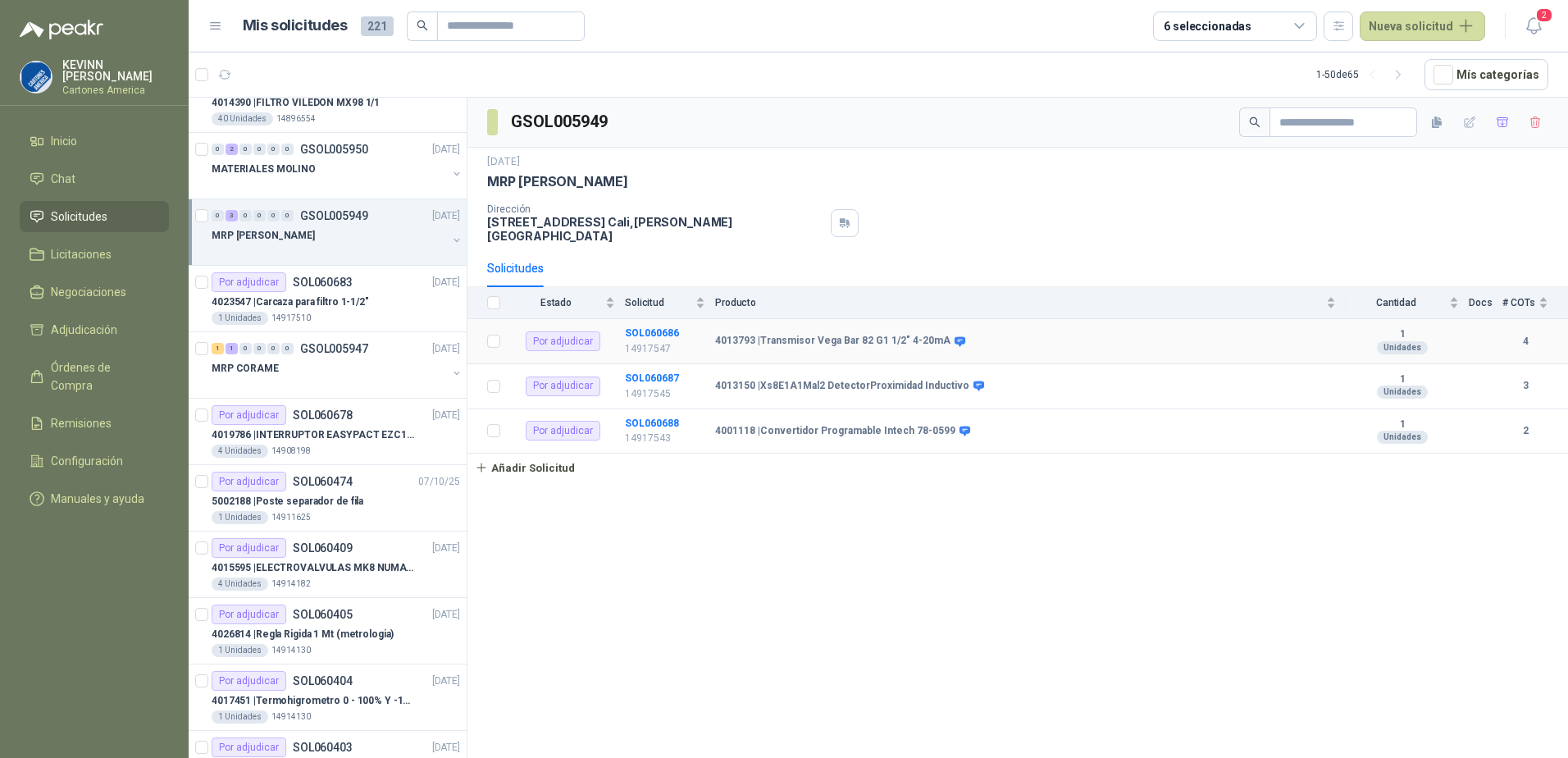
click at [798, 342] on td "4013793 | Transmisor Vega Bar 82 G1 1/2" 4-20mA" at bounding box center [1030, 342] width 631 height 45
click at [450, 240] on button "button" at bounding box center [456, 240] width 13 height 13
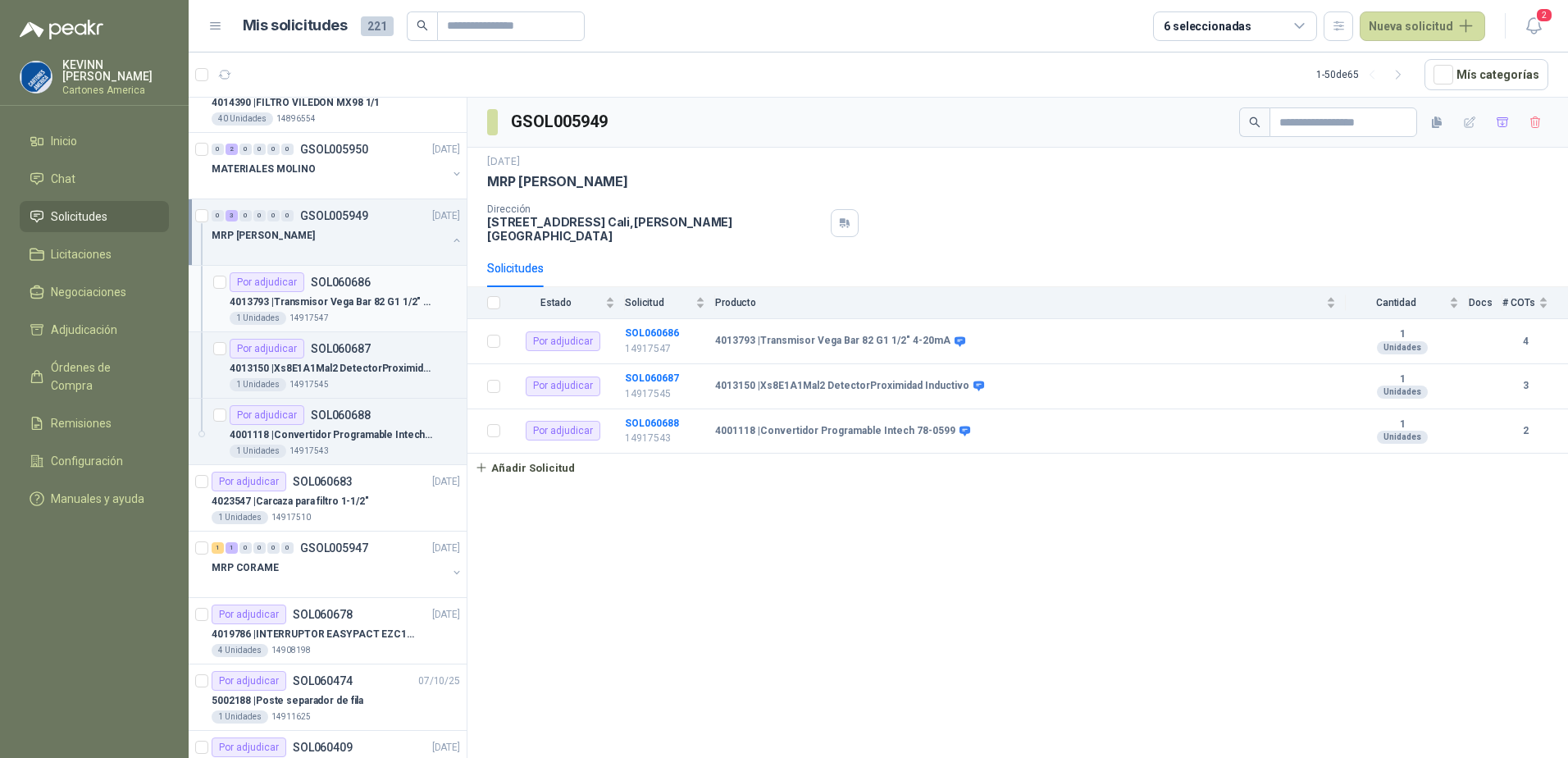
click at [361, 286] on p "SOL060686" at bounding box center [341, 282] width 60 height 11
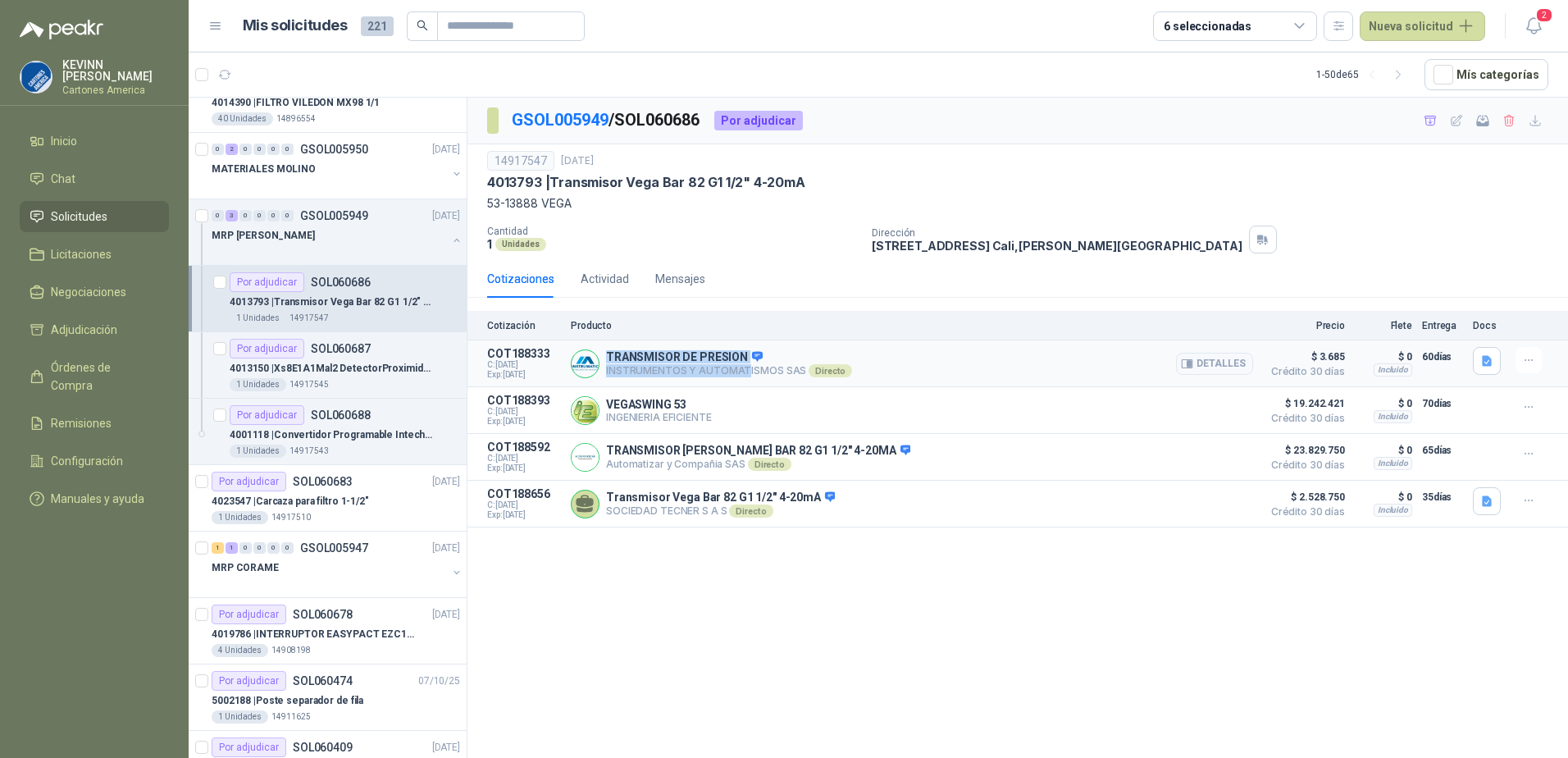
drag, startPoint x: 605, startPoint y: 358, endPoint x: 742, endPoint y: 372, distance: 137.7
click at [742, 372] on div "TRANSMISOR DE PRESION INSTRUMENTOS Y AUTOMATISMOS SAS Directo Detalles" at bounding box center [912, 363] width 682 height 33
drag, startPoint x: 742, startPoint y: 372, endPoint x: 1015, endPoint y: 374, distance: 273.0
click at [1015, 374] on div "TRANSMISOR DE PRESION INSTRUMENTOS Y AUTOMATISMOS SAS Directo Detalles" at bounding box center [912, 363] width 682 height 33
click at [385, 362] on p "4013150 | Xs8E1A1Mal2 DetectorProximidad Inductivo" at bounding box center [331, 369] width 204 height 16
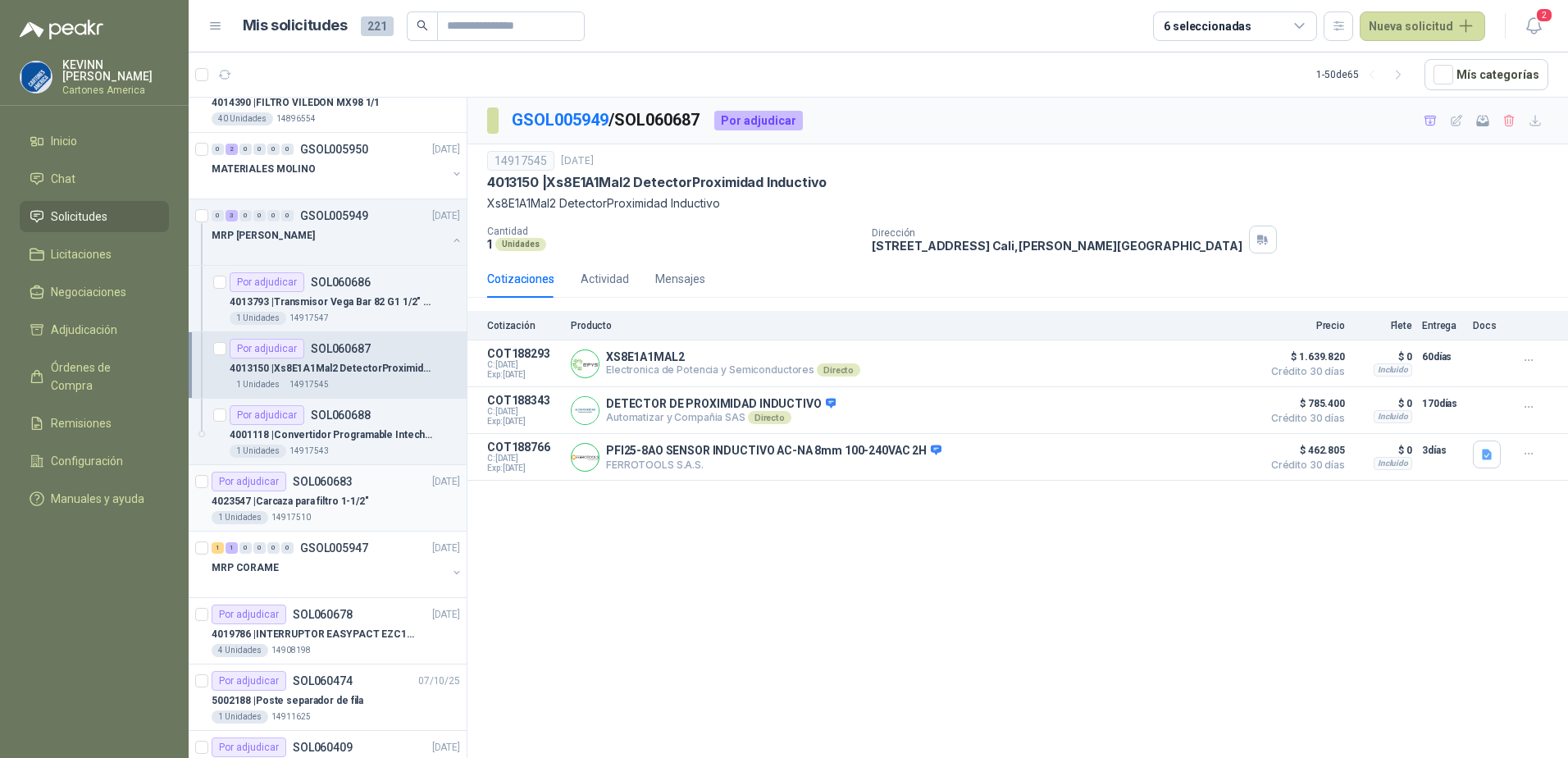
click at [354, 468] on article "Por adjudicar SOL060683 [DATE] 4023547 | Carcaza para filtro 1-1/2" 1 Unidades …" at bounding box center [328, 498] width 278 height 66
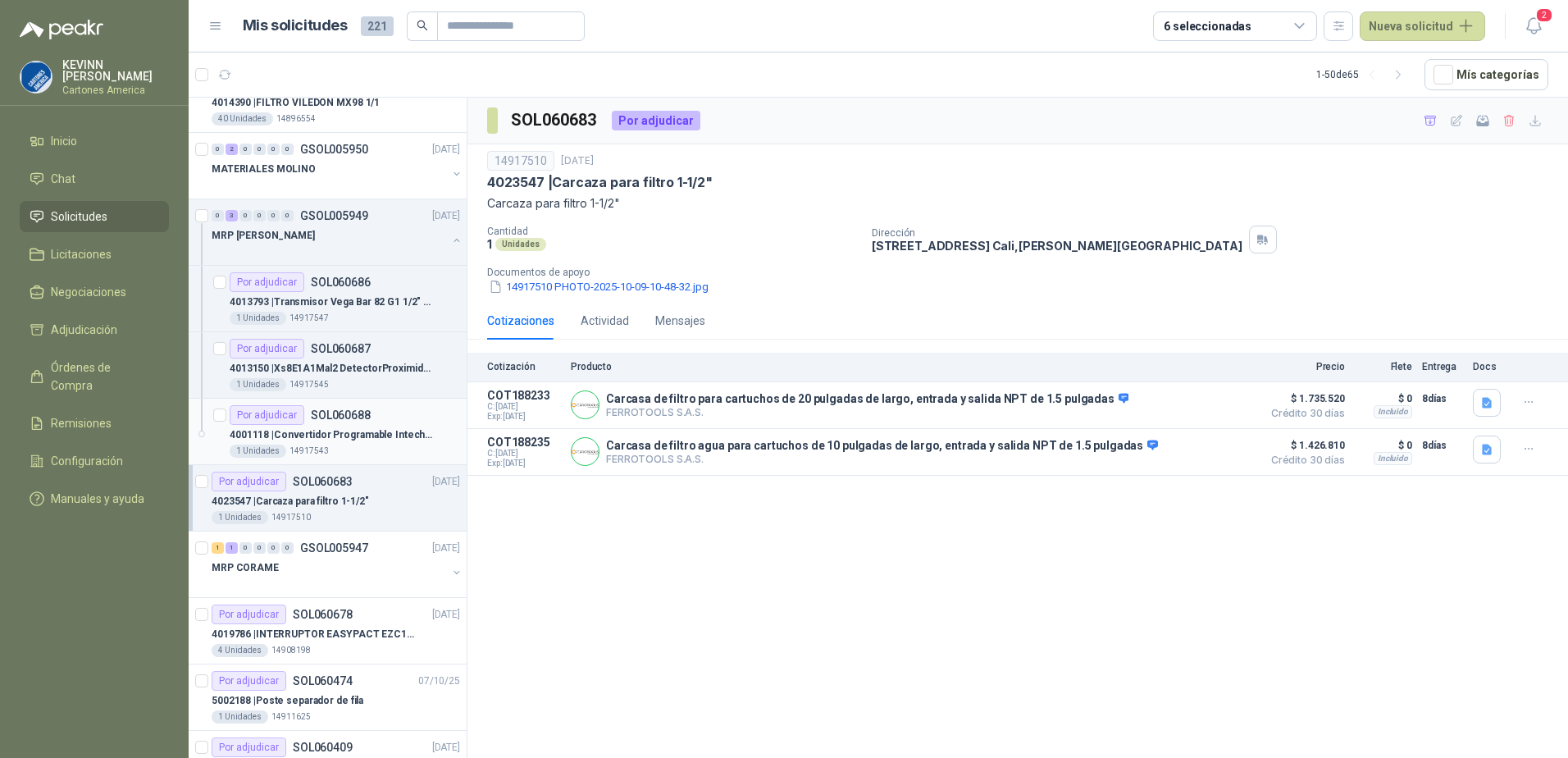
click at [358, 435] on p "4001118 | Convertidor Programable Intech 78-0599" at bounding box center [331, 435] width 204 height 16
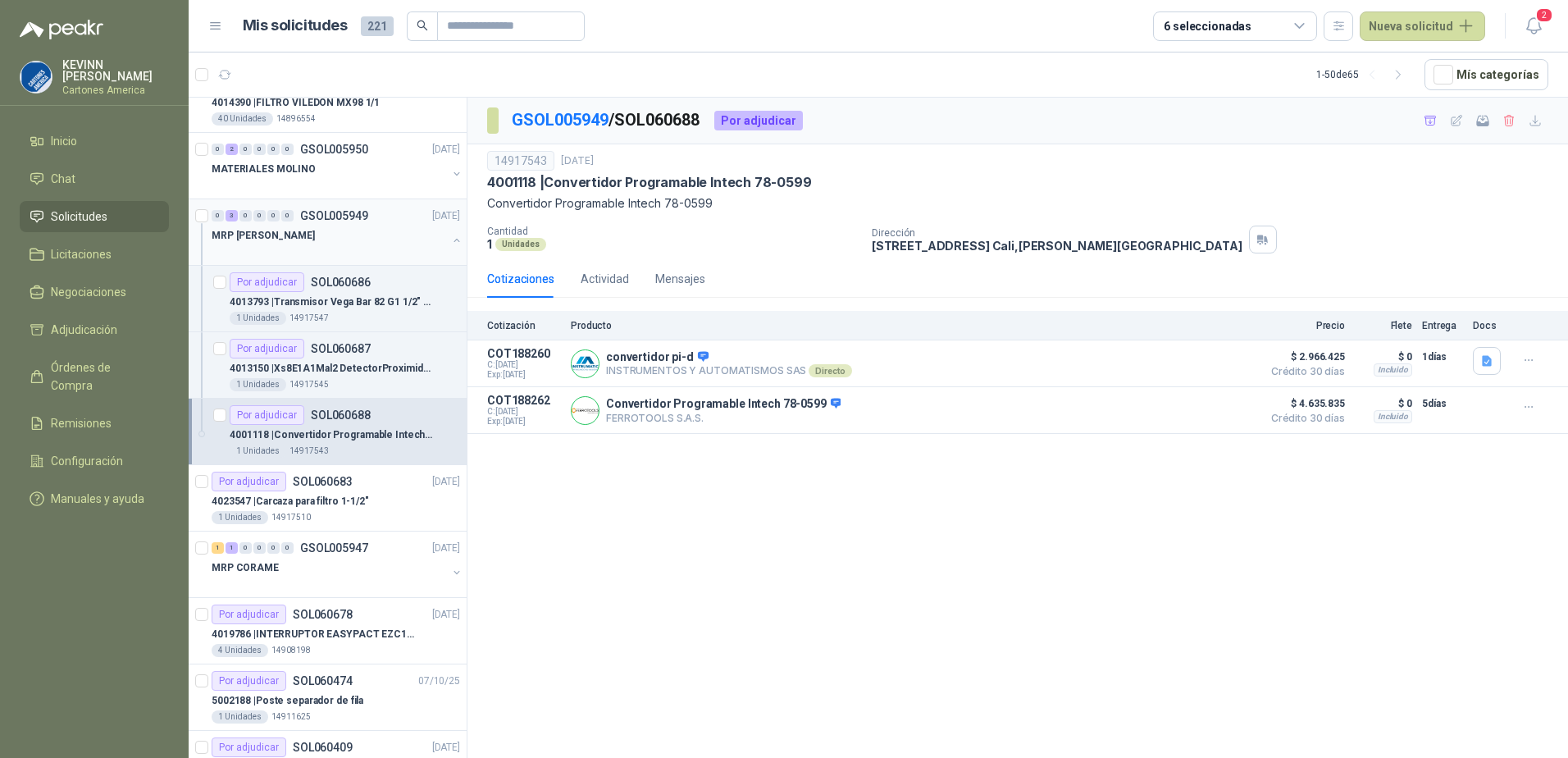
click at [450, 239] on button "button" at bounding box center [456, 240] width 13 height 13
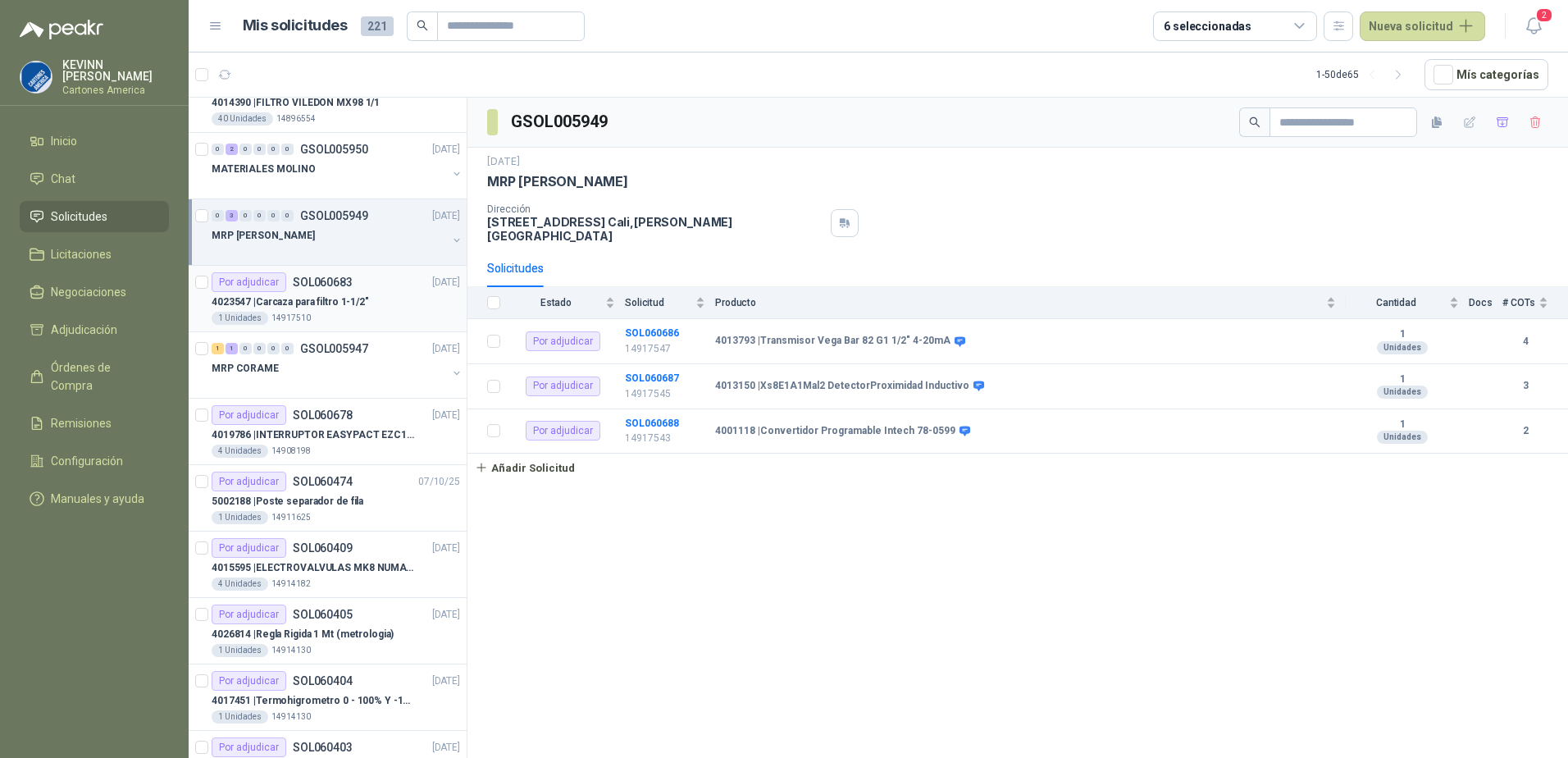
click at [410, 299] on div "4023547 | Carcaza para filtro 1-1/2"" at bounding box center [336, 302] width 248 height 20
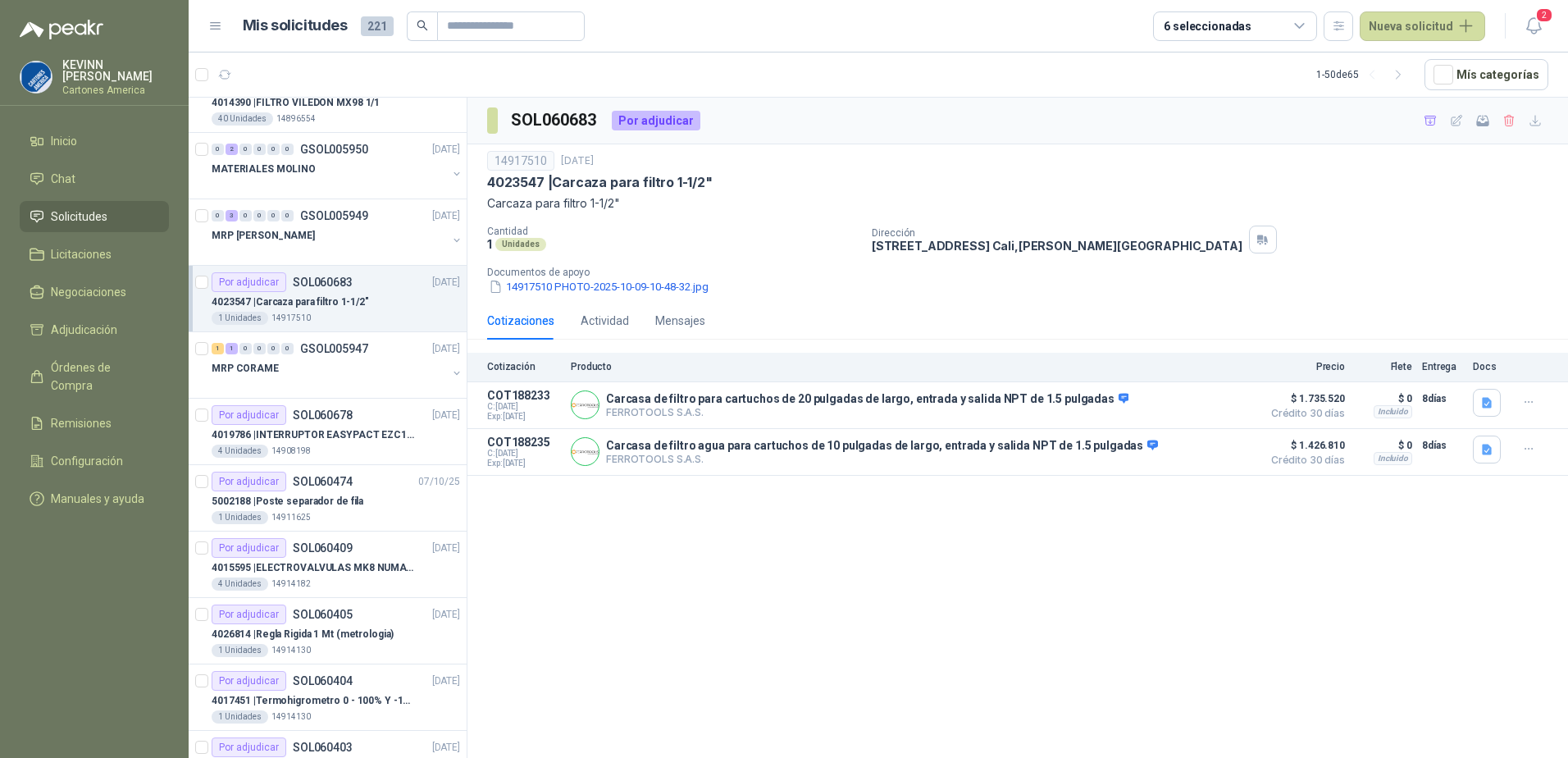
click at [333, 303] on p "4023547 | Carcaza para filtro 1-1/2"" at bounding box center [290, 302] width 158 height 16
click at [348, 495] on p "5002188 | Poste separador de fila" at bounding box center [287, 501] width 152 height 16
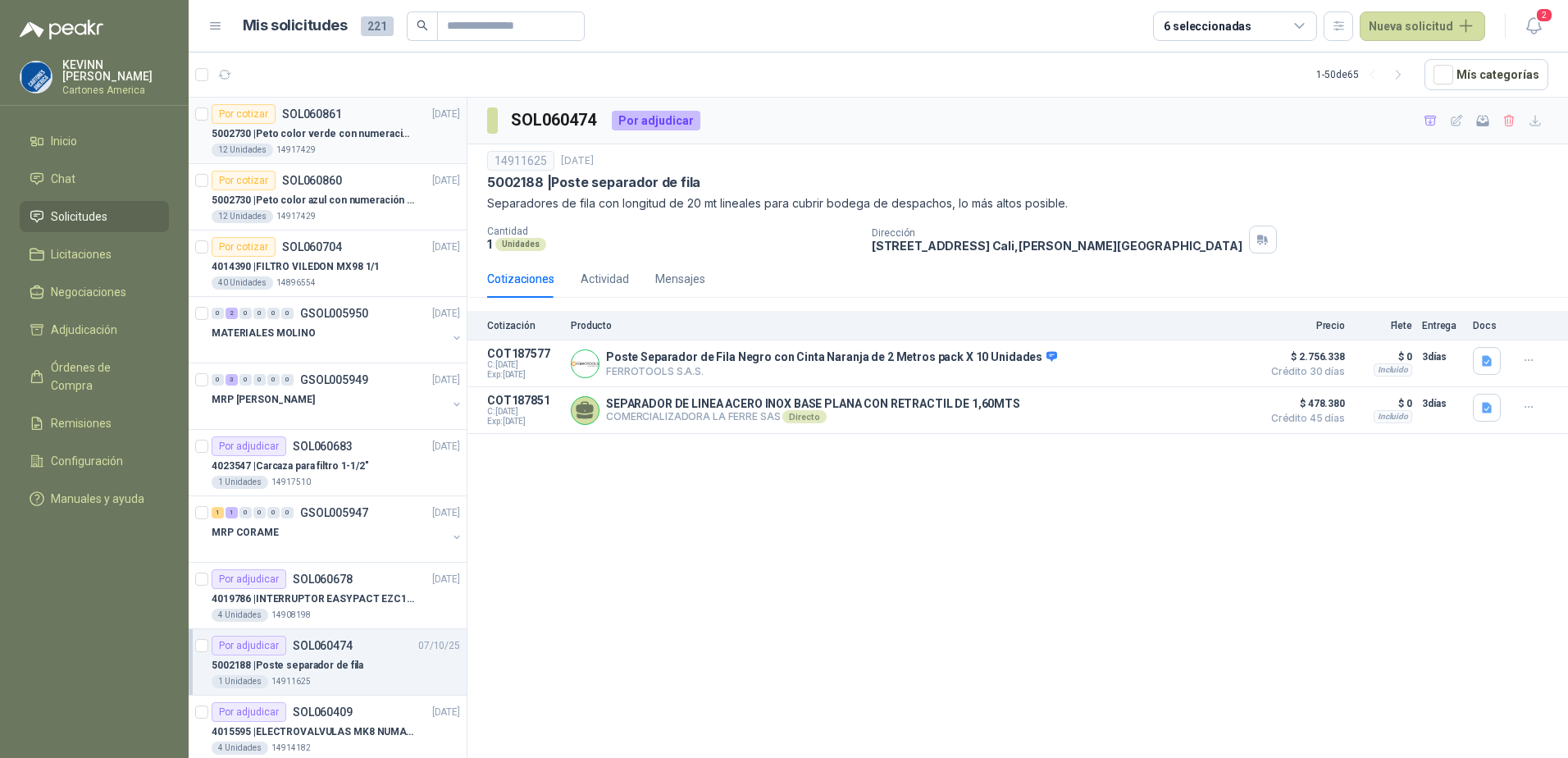
click at [369, 134] on p "5002730 | Peto color verde con numeración de 3 al 15" at bounding box center [314, 133] width 204 height 16
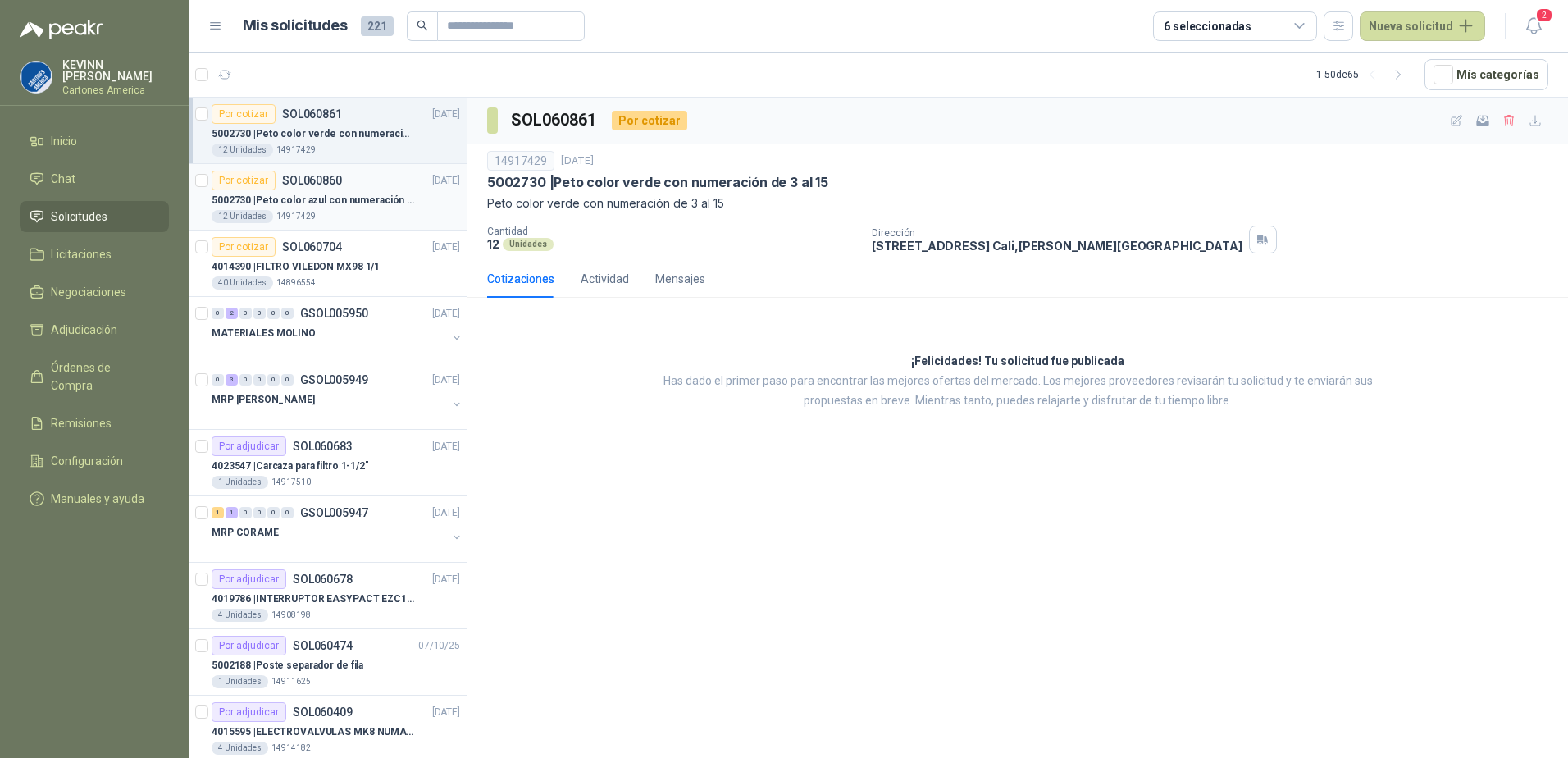
click at [347, 195] on p "5002730 | Peto color azul con numeración de 3 al 15" at bounding box center [314, 200] width 204 height 16
click at [351, 138] on p "5002730 | Peto color verde con numeración de 3 al 15" at bounding box center [314, 133] width 204 height 16
click at [332, 349] on div at bounding box center [329, 349] width 235 height 13
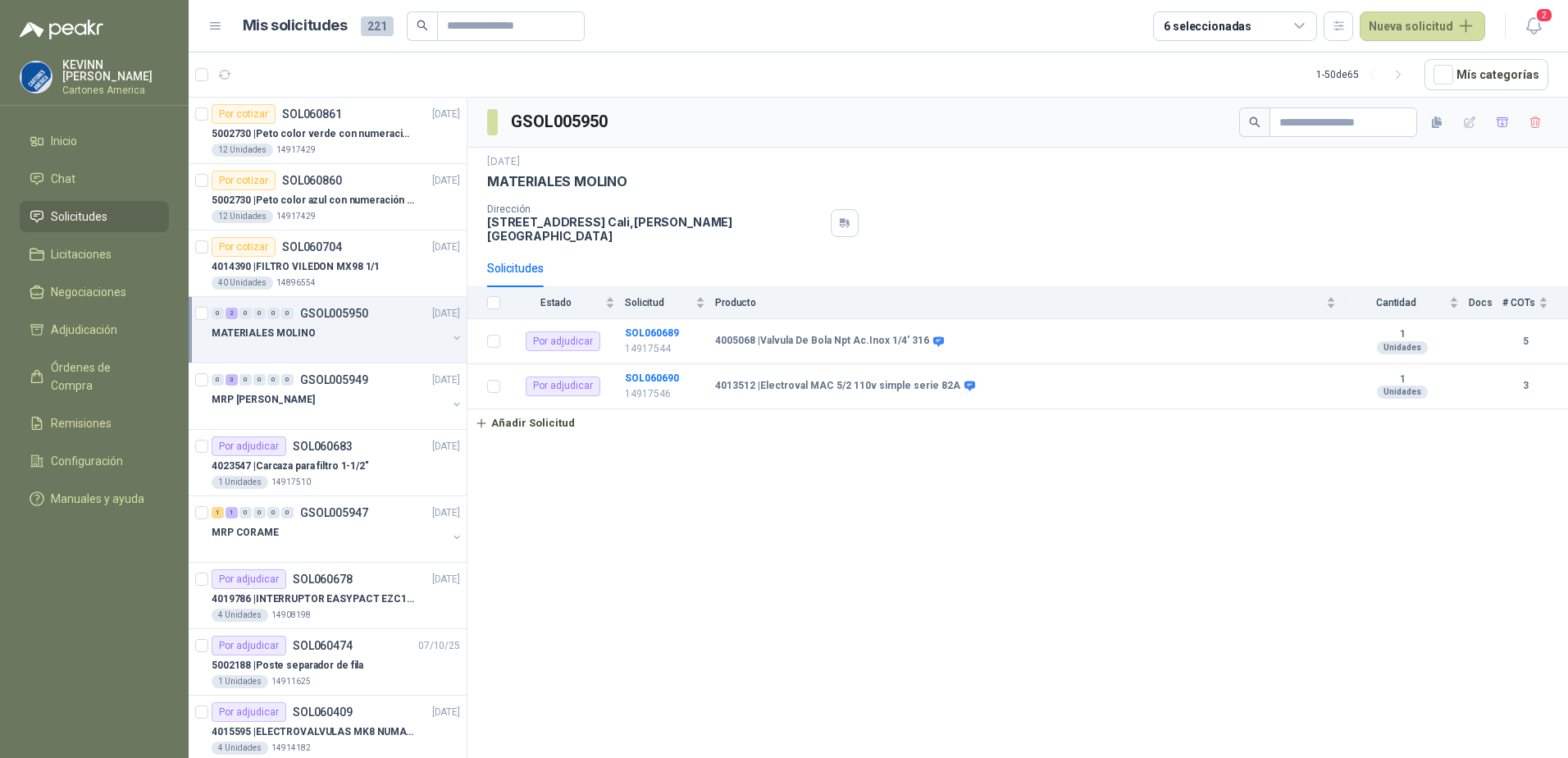
click at [441, 329] on div "MATERIALES MOLINO" at bounding box center [338, 339] width 252 height 33
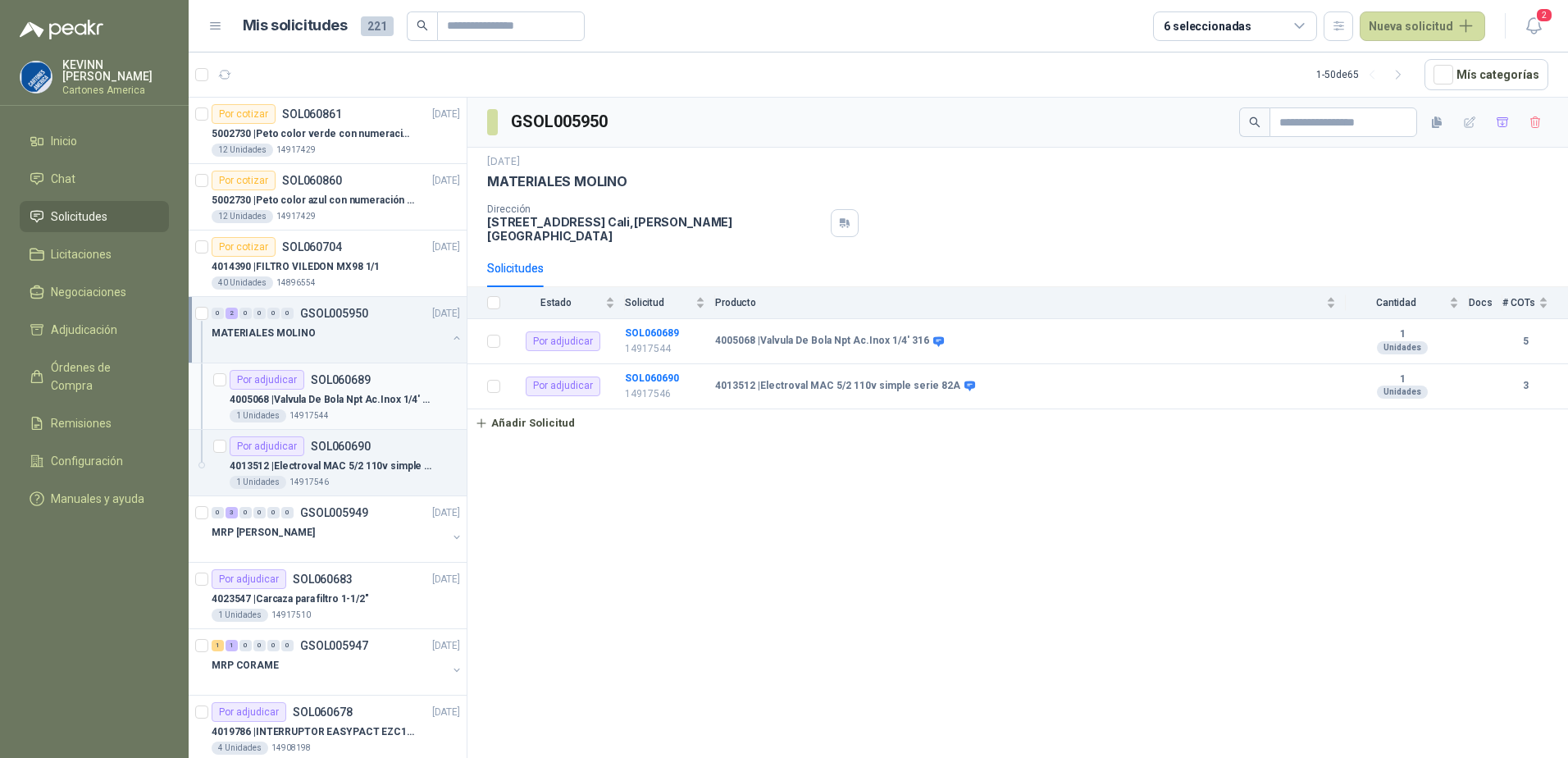
click at [369, 408] on div "4005068 | Valvula De Bola Npt Ac.Inox 1/4' 316" at bounding box center [344, 399] width 231 height 20
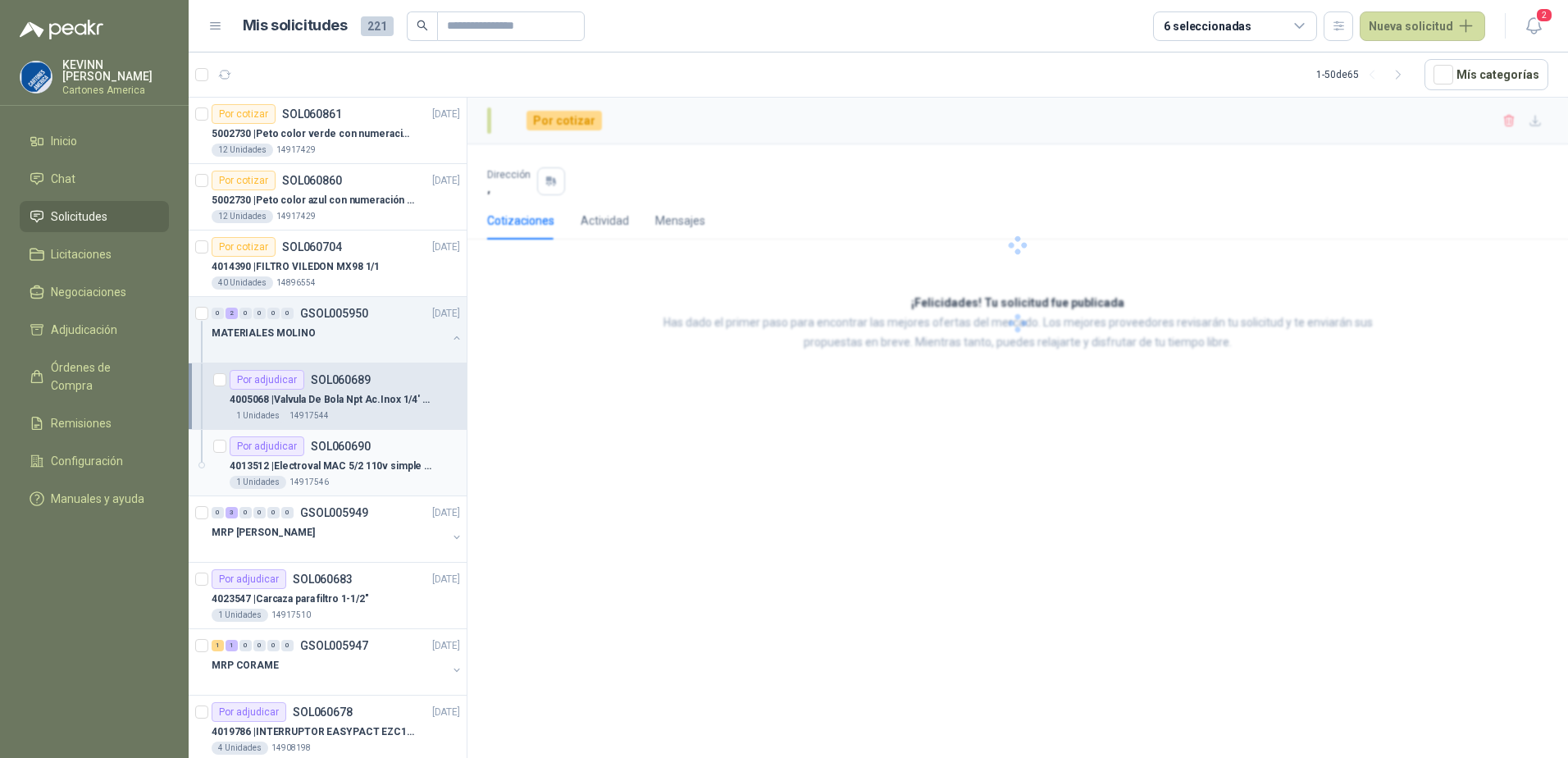
click at [352, 450] on p "SOL060690" at bounding box center [341, 446] width 60 height 11
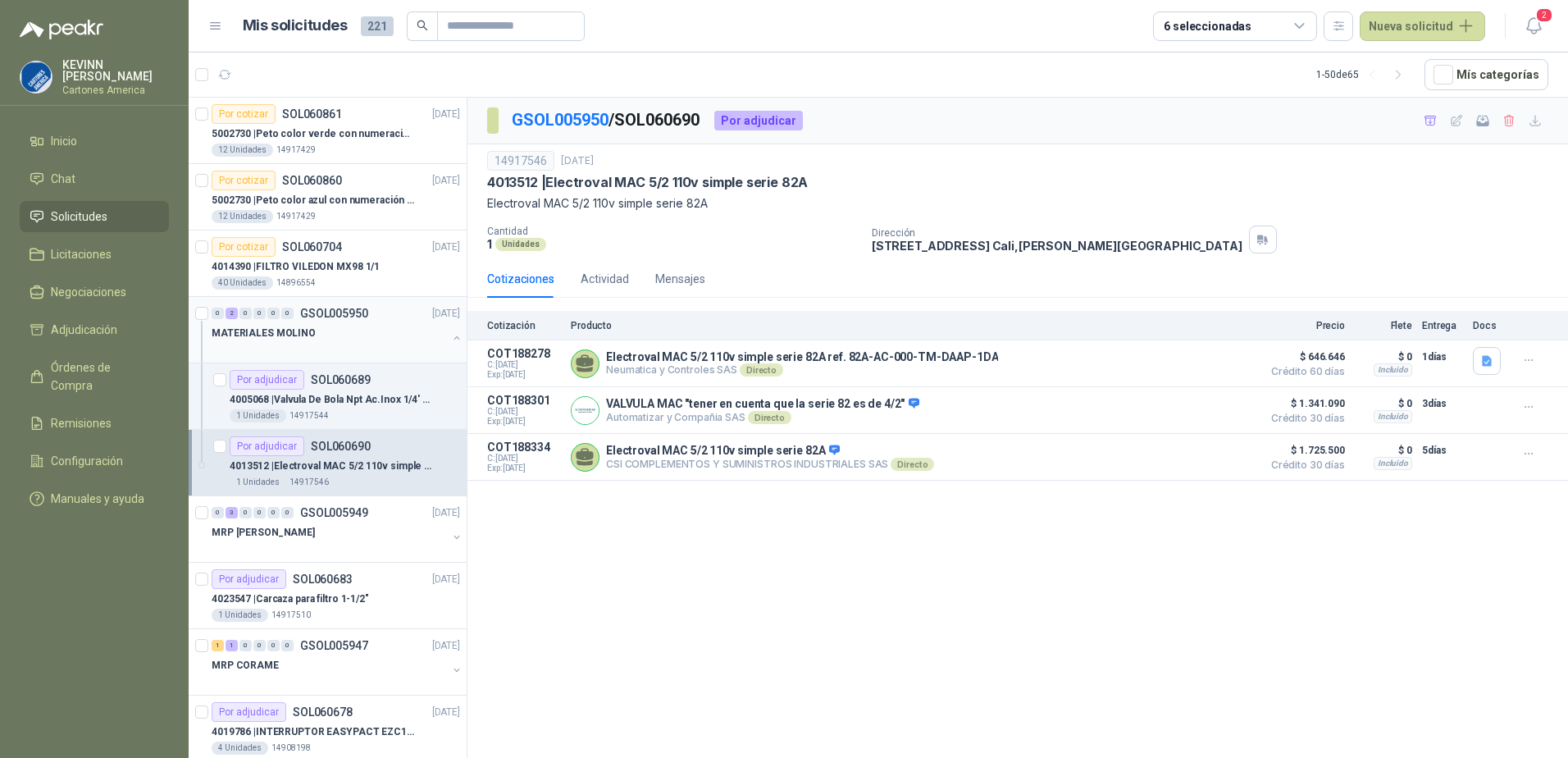
click at [450, 333] on button "button" at bounding box center [456, 338] width 13 height 13
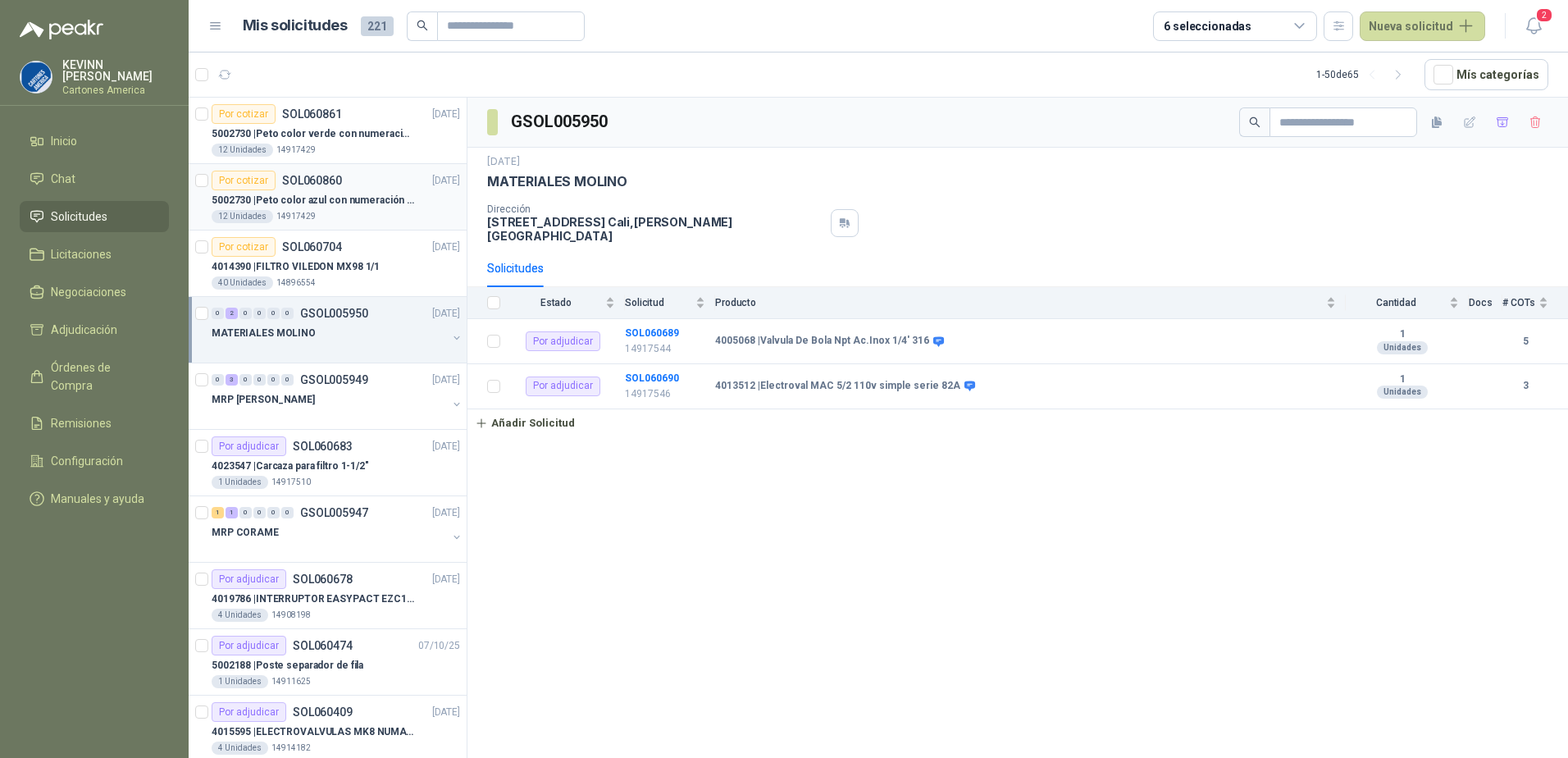
click at [342, 181] on div "Por cotizar SOL060860 [DATE]" at bounding box center [336, 180] width 248 height 20
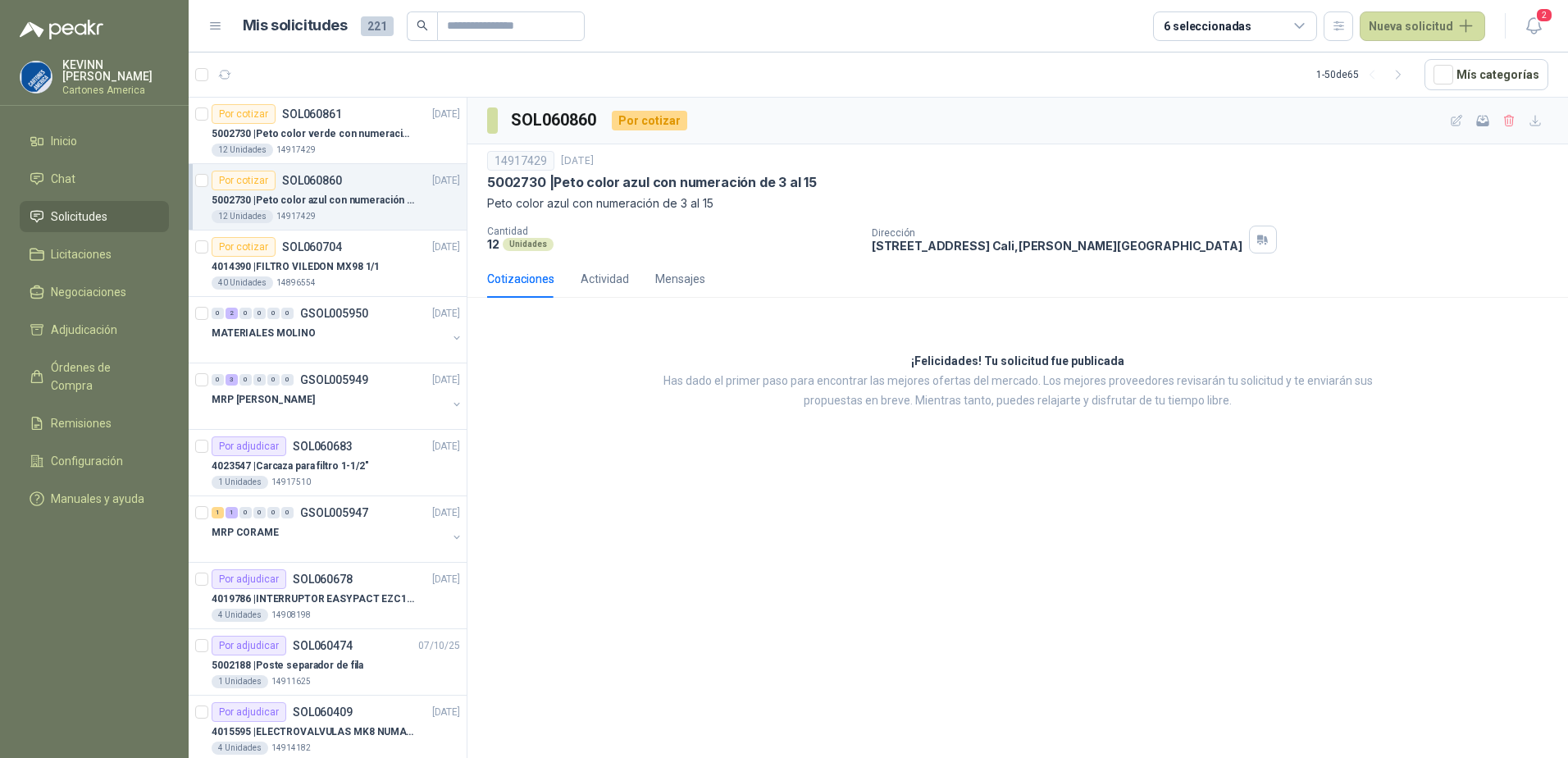
click at [382, 214] on div "12 Unidades 14917429" at bounding box center [336, 217] width 248 height 13
click at [415, 146] on div "12 Unidades 14917429" at bounding box center [336, 150] width 248 height 13
click at [366, 204] on p "5002730 | Peto color azul con numeración de 3 al 15" at bounding box center [314, 200] width 204 height 16
click at [119, 371] on span "Órdenes de Compra" at bounding box center [102, 376] width 103 height 36
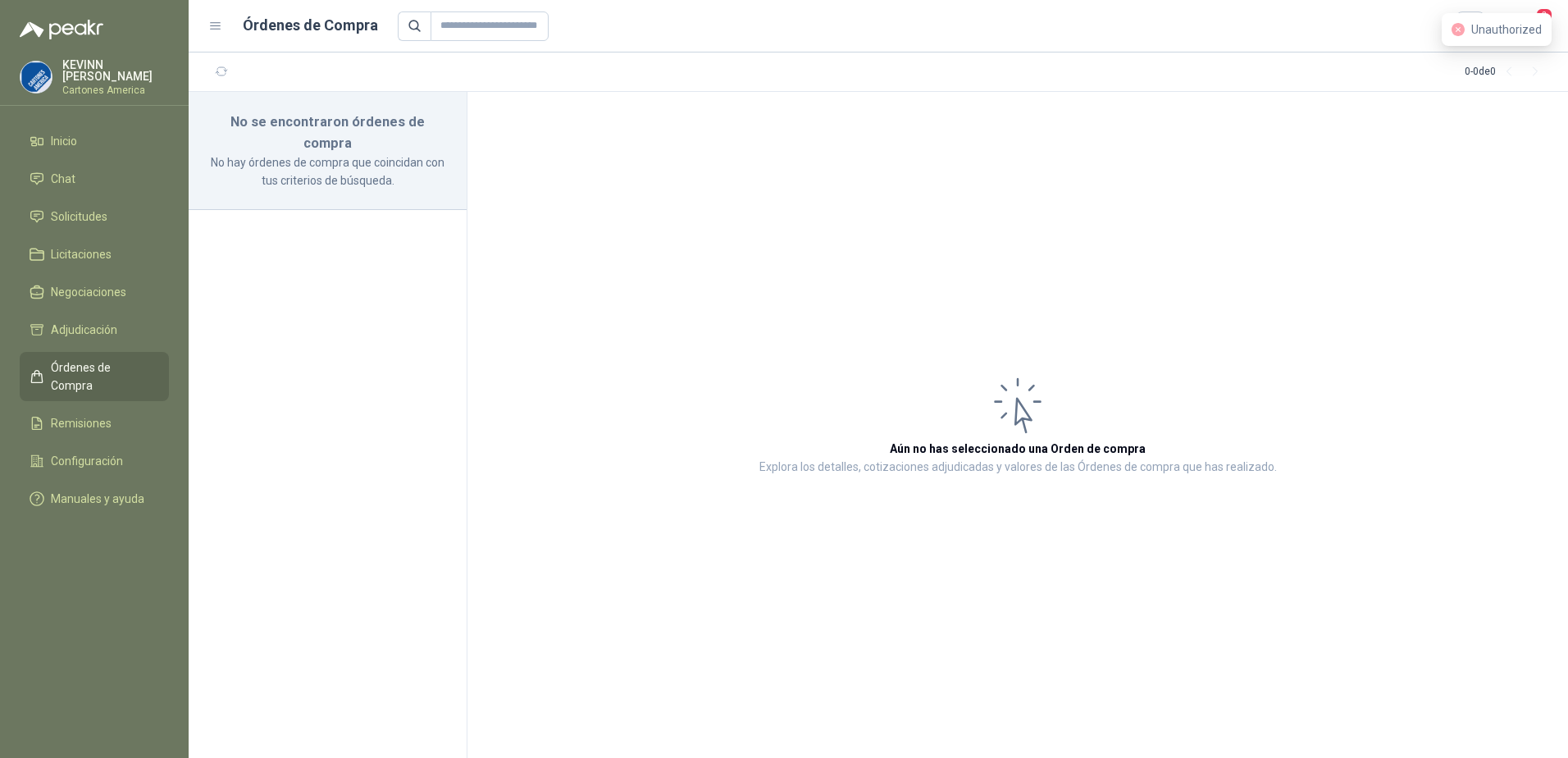
click at [105, 368] on span "Órdenes de Compra" at bounding box center [102, 376] width 103 height 36
click at [105, 328] on span "Adjudicación" at bounding box center [83, 330] width 66 height 18
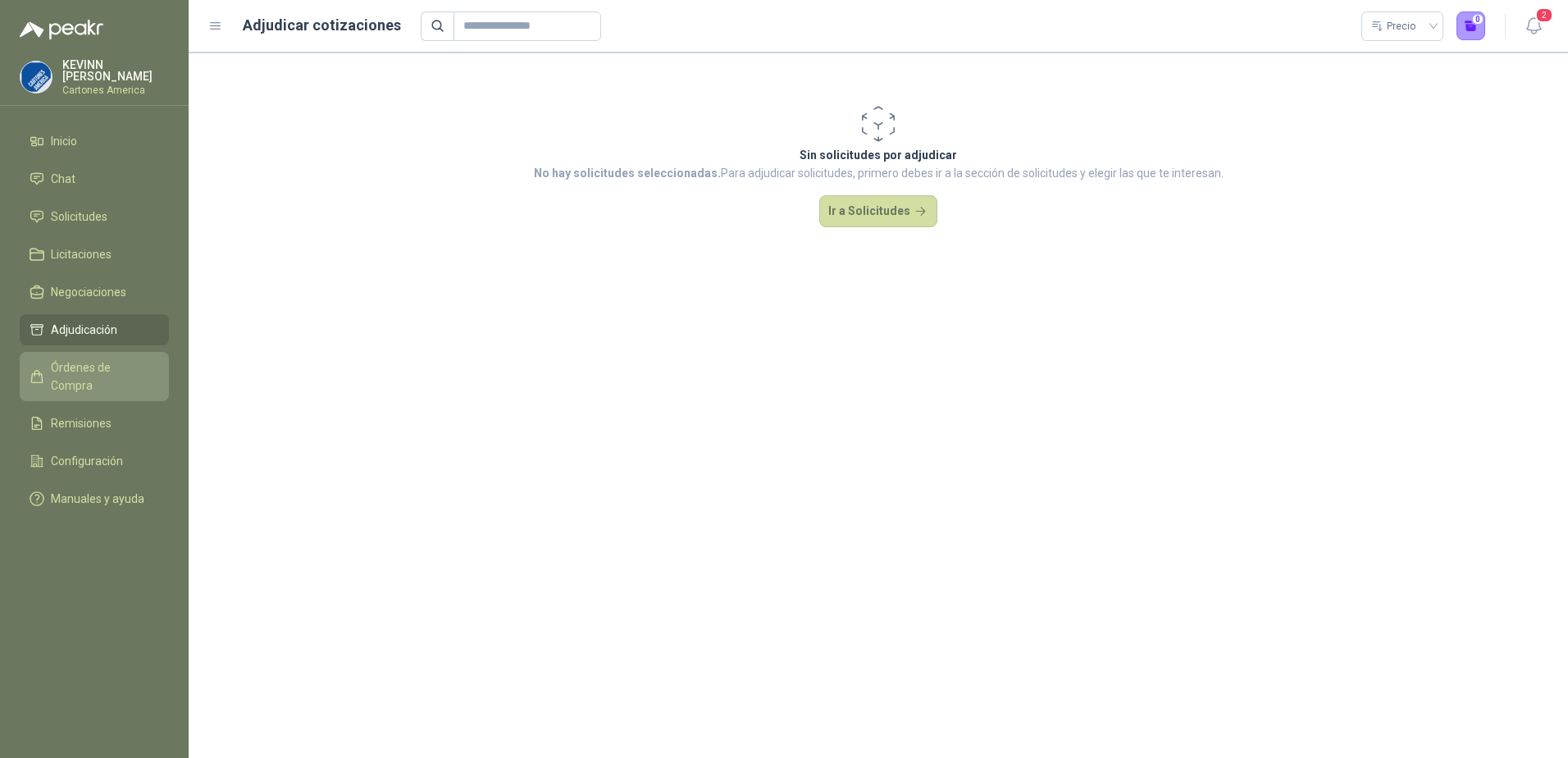
click at [107, 362] on span "Órdenes de Compra" at bounding box center [102, 376] width 103 height 36
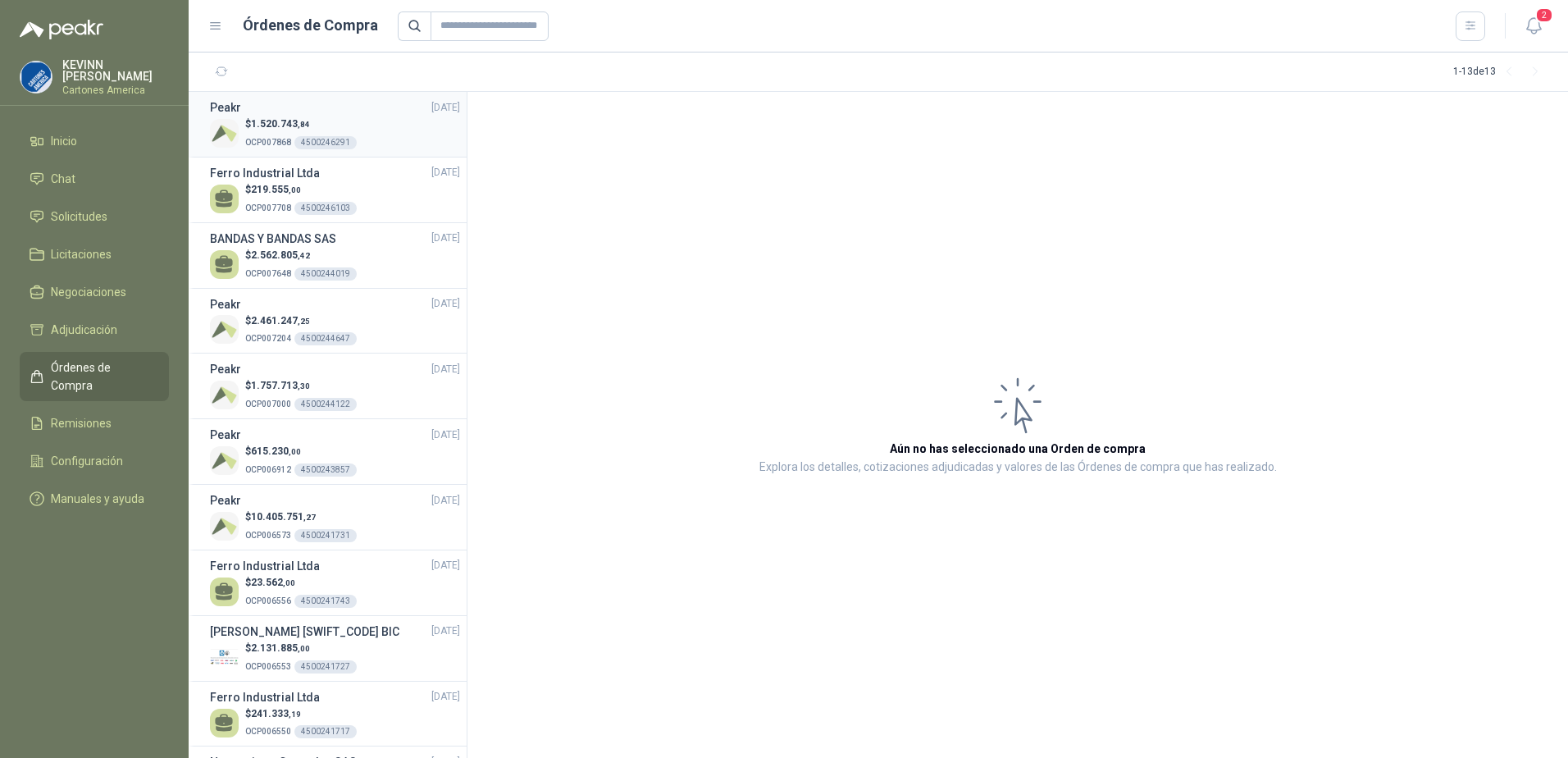
click at [317, 132] on p "OCP007868 4500246291" at bounding box center [301, 140] width 112 height 18
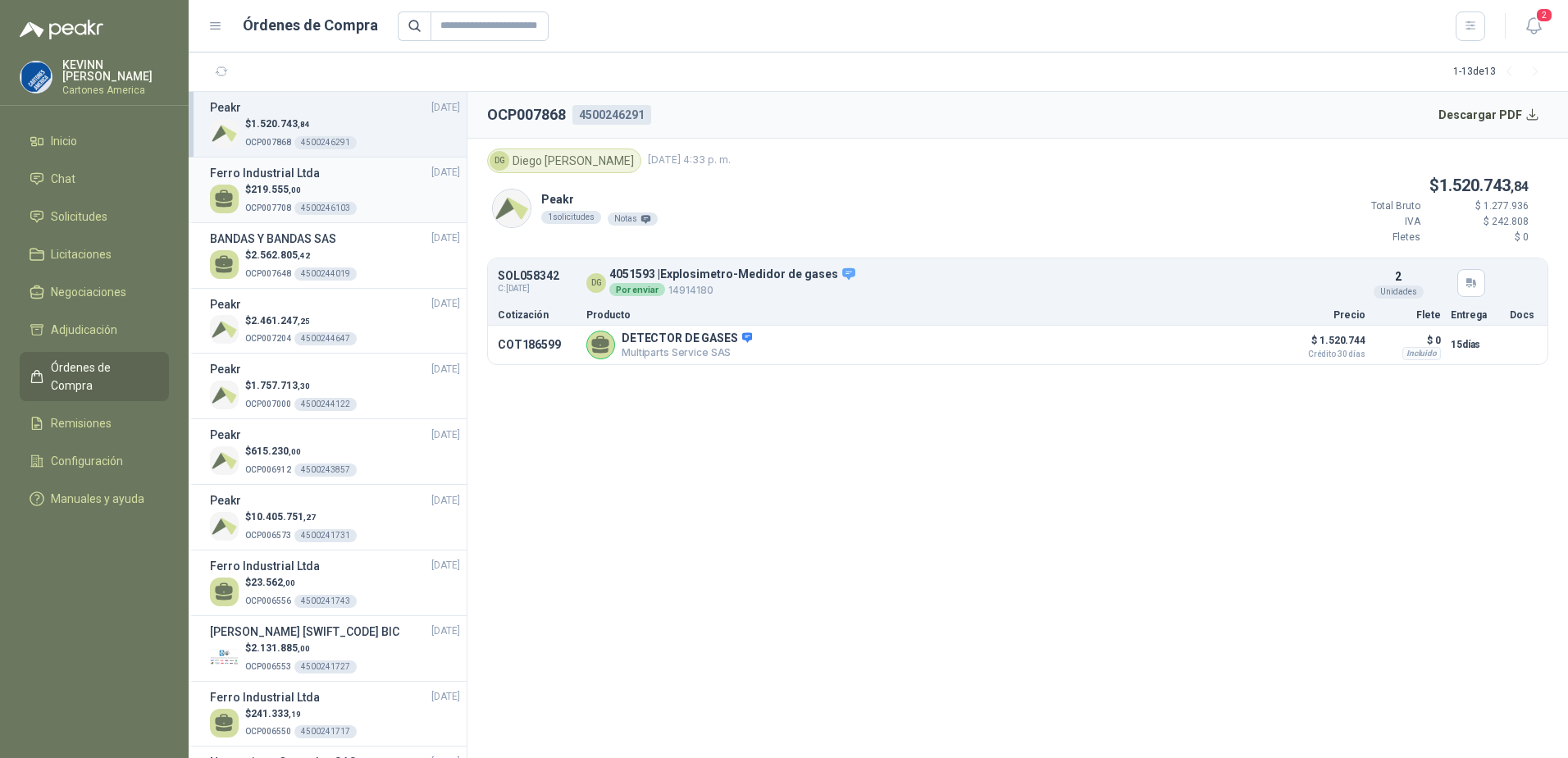
click at [315, 198] on p "OCP007708 4500246103" at bounding box center [301, 206] width 112 height 18
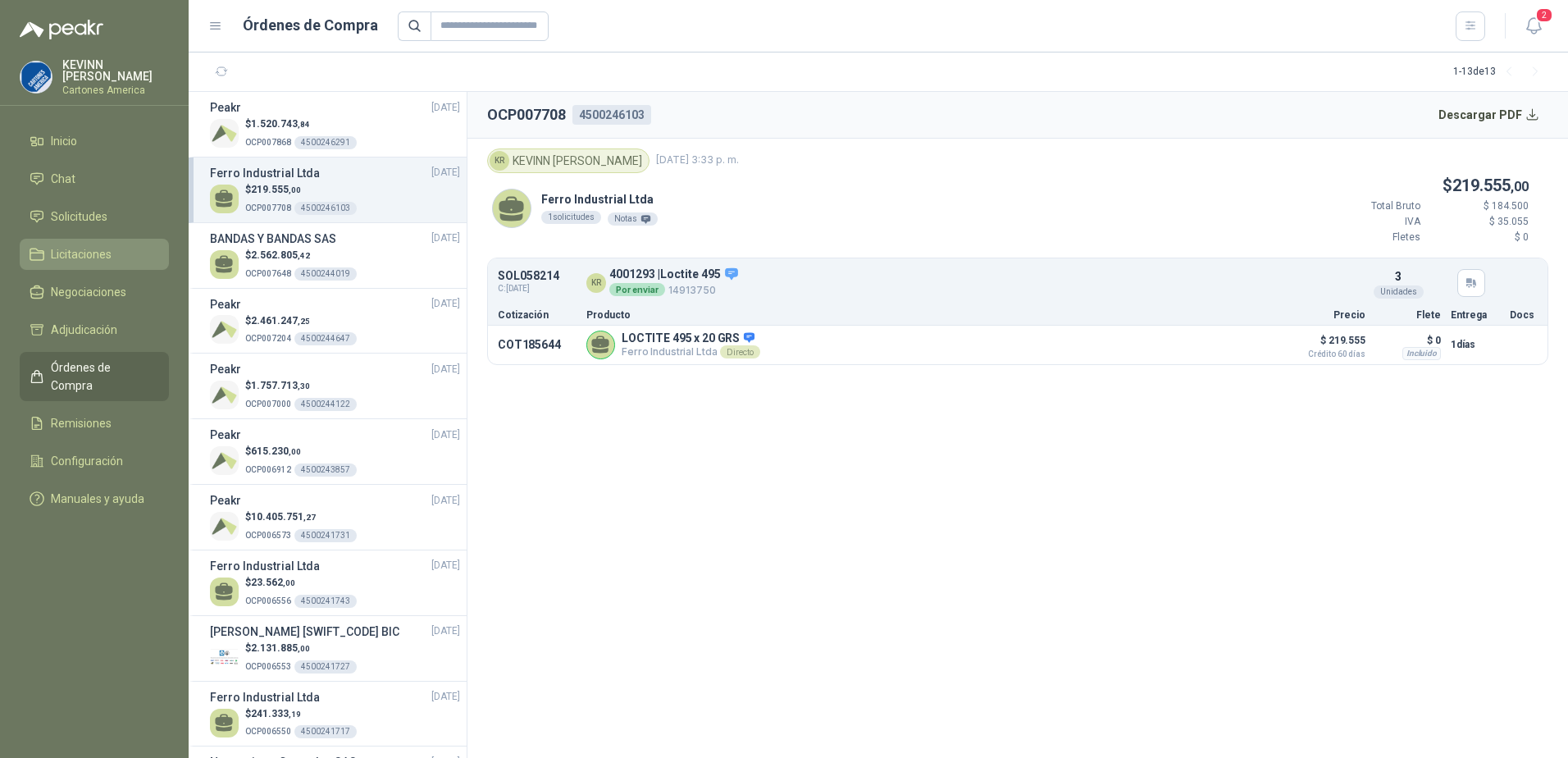
click at [91, 239] on link "Licitaciones" at bounding box center [94, 254] width 149 height 31
click at [99, 216] on span "Solicitudes" at bounding box center [78, 216] width 57 height 18
